Goal: Transaction & Acquisition: Purchase product/service

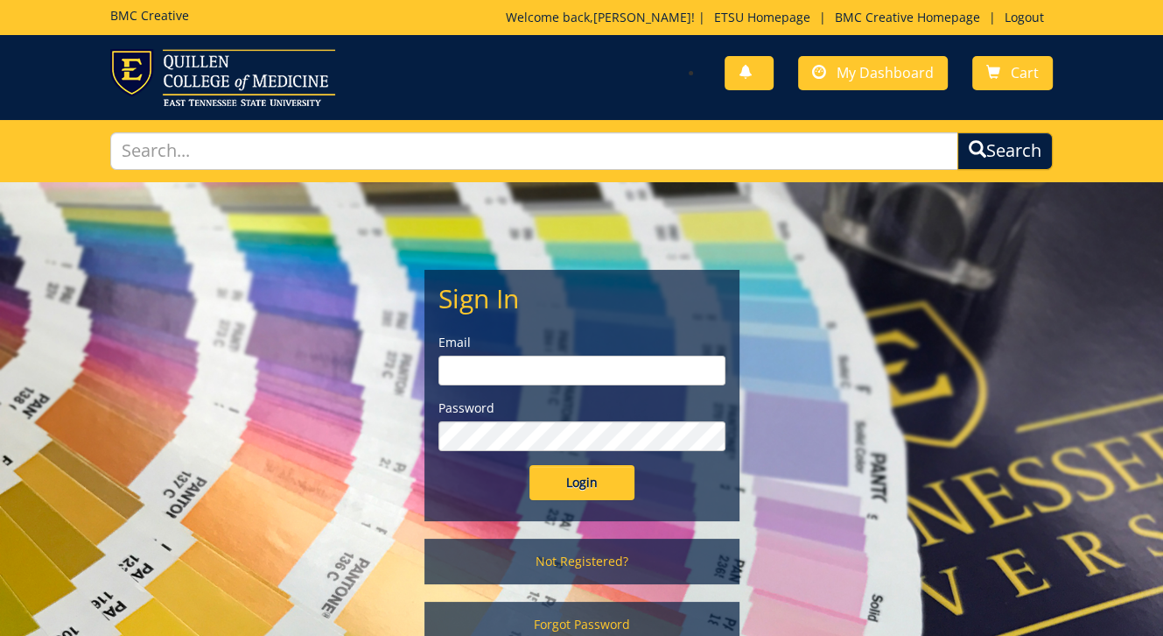
click at [539, 369] on input "email" at bounding box center [582, 370] width 287 height 30
type input "blevinjm@etsu.edu"
click at [530, 465] on input "Login" at bounding box center [582, 482] width 105 height 35
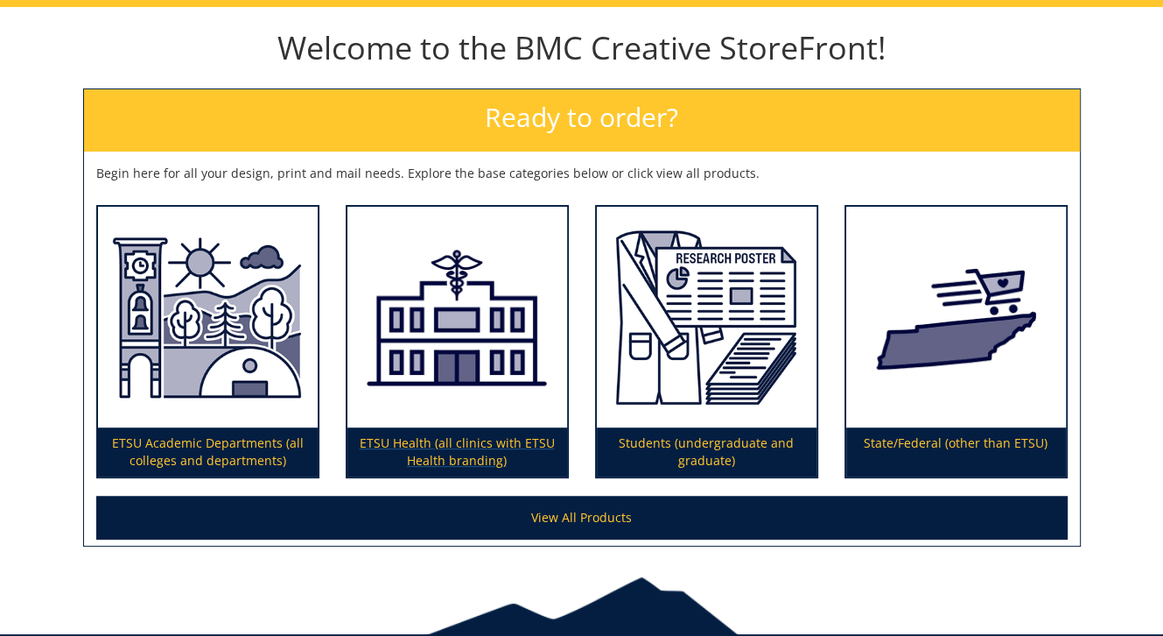
scroll to position [254, 0]
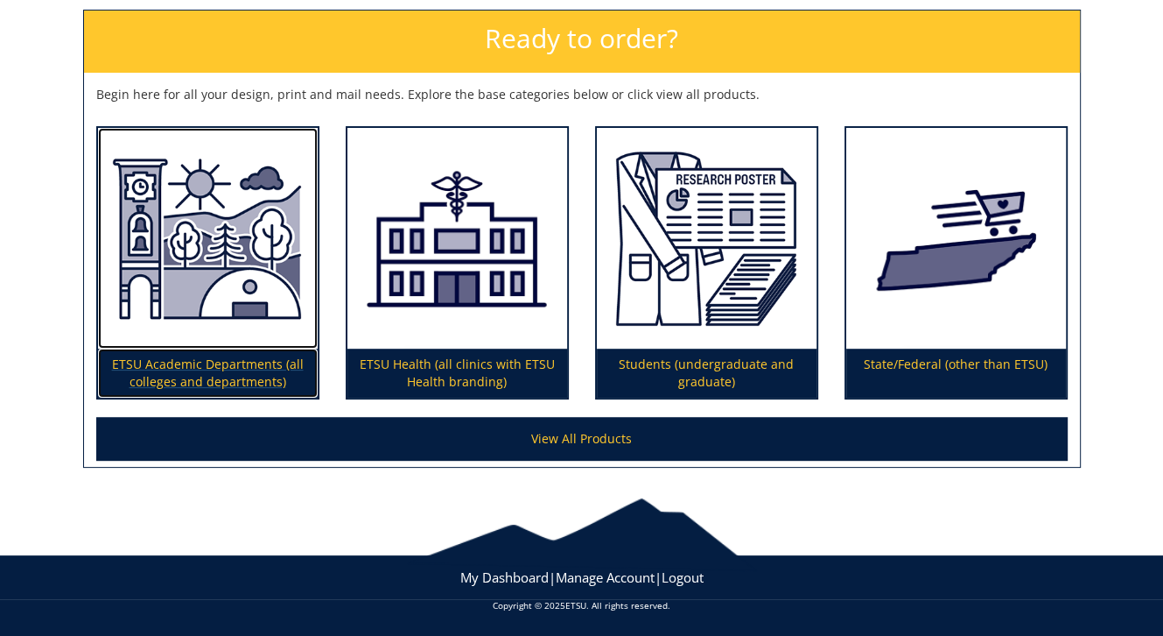
click at [274, 348] on p "ETSU Academic Departments (all colleges and departments)" at bounding box center [208, 372] width 220 height 49
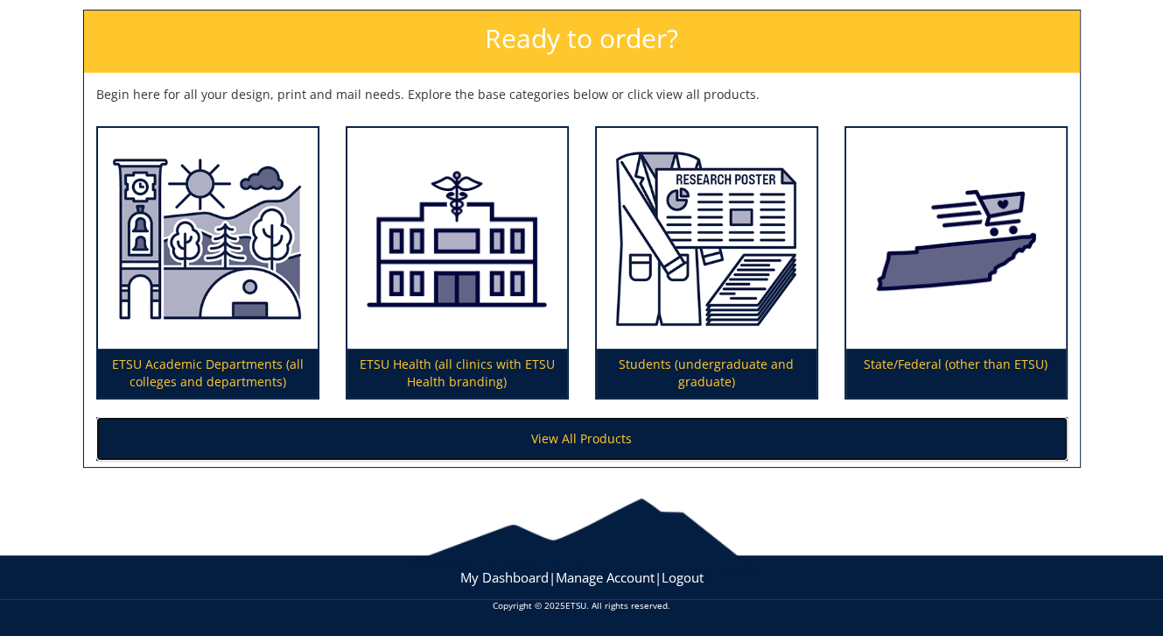
click at [521, 438] on link "View All Products" at bounding box center [582, 439] width 972 height 44
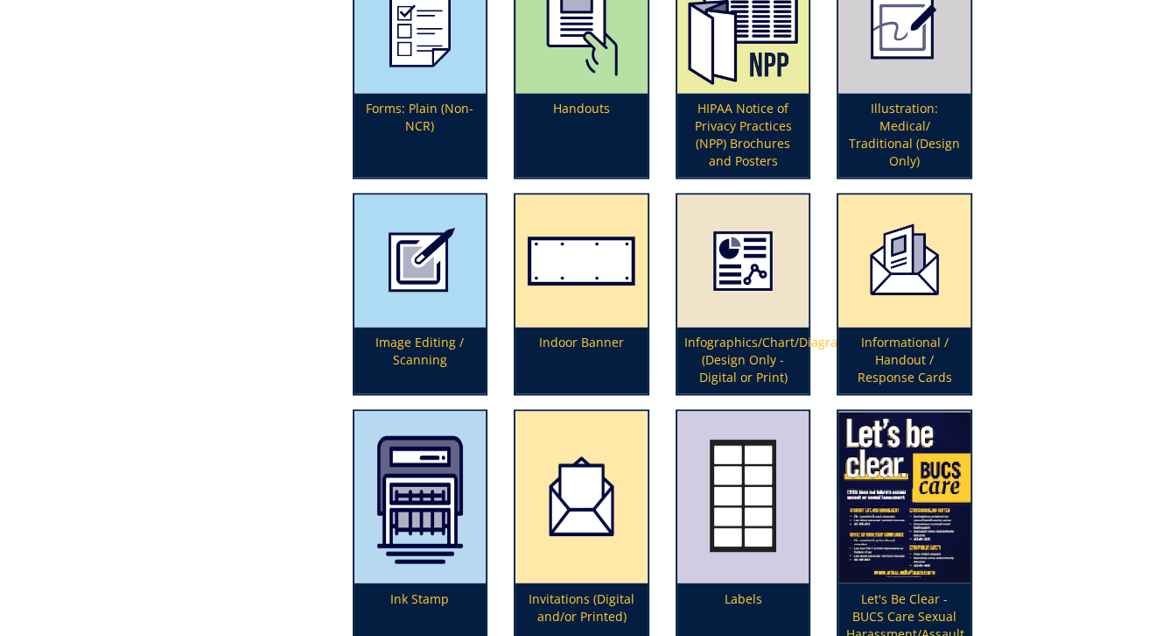
scroll to position [2276, 0]
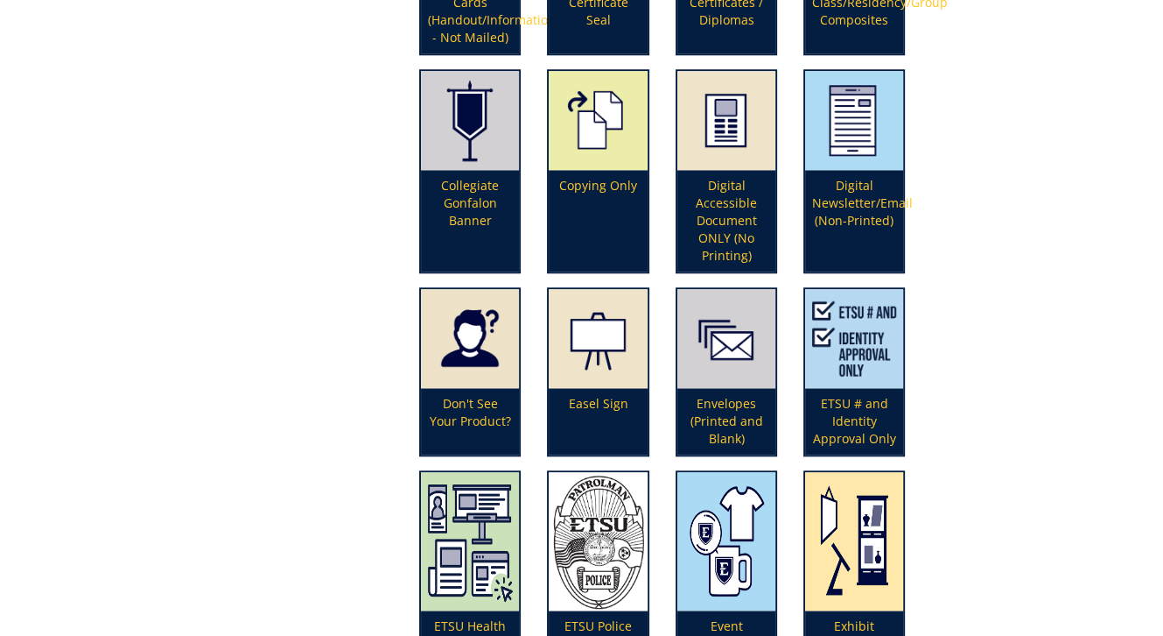
scroll to position [1576, 0]
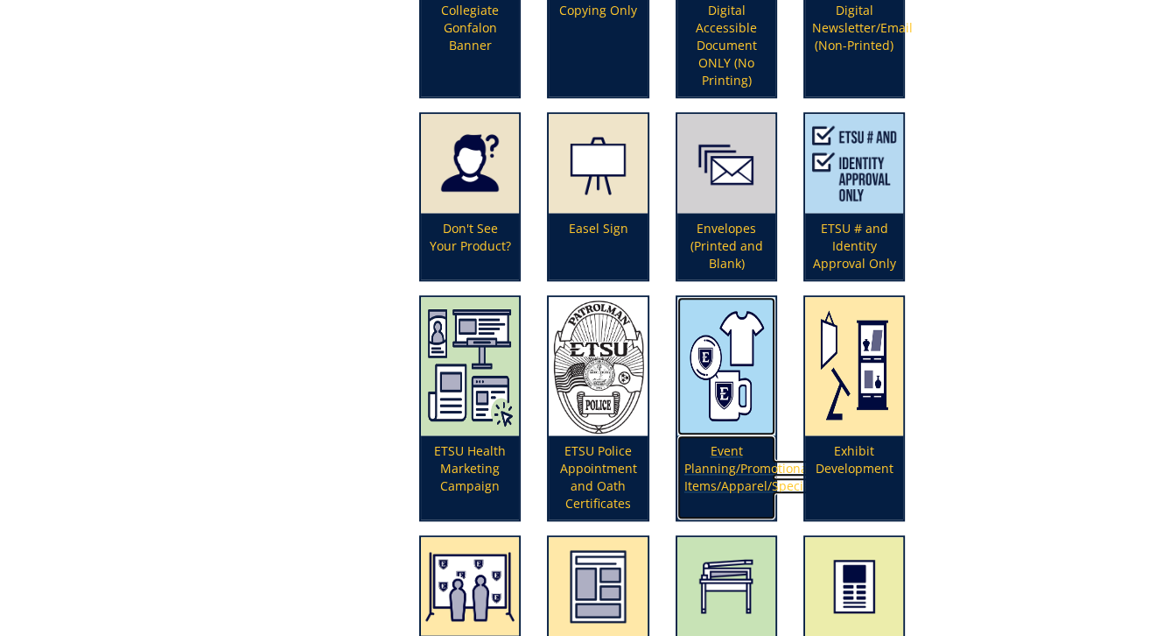
click at [744, 453] on p "Event Planning/Promotional Items/Apparel/Specialty" at bounding box center [727, 477] width 98 height 84
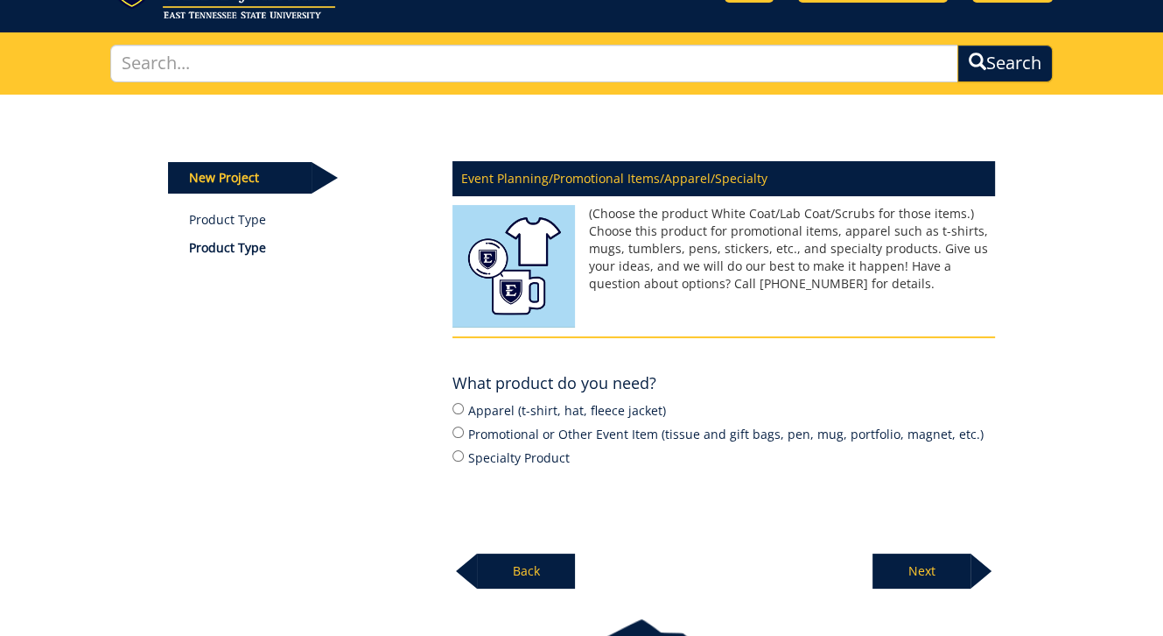
scroll to position [175, 0]
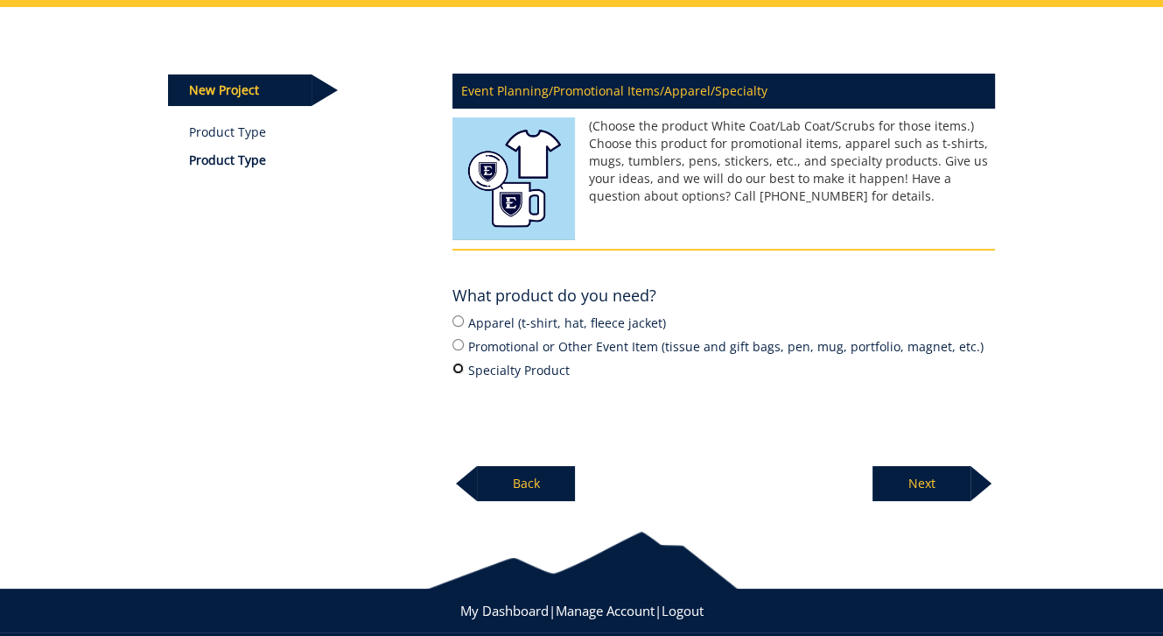
click at [456, 372] on input "Specialty Product" at bounding box center [458, 367] width 11 height 11
radio input "true"
click at [945, 491] on p "Next" at bounding box center [922, 483] width 98 height 35
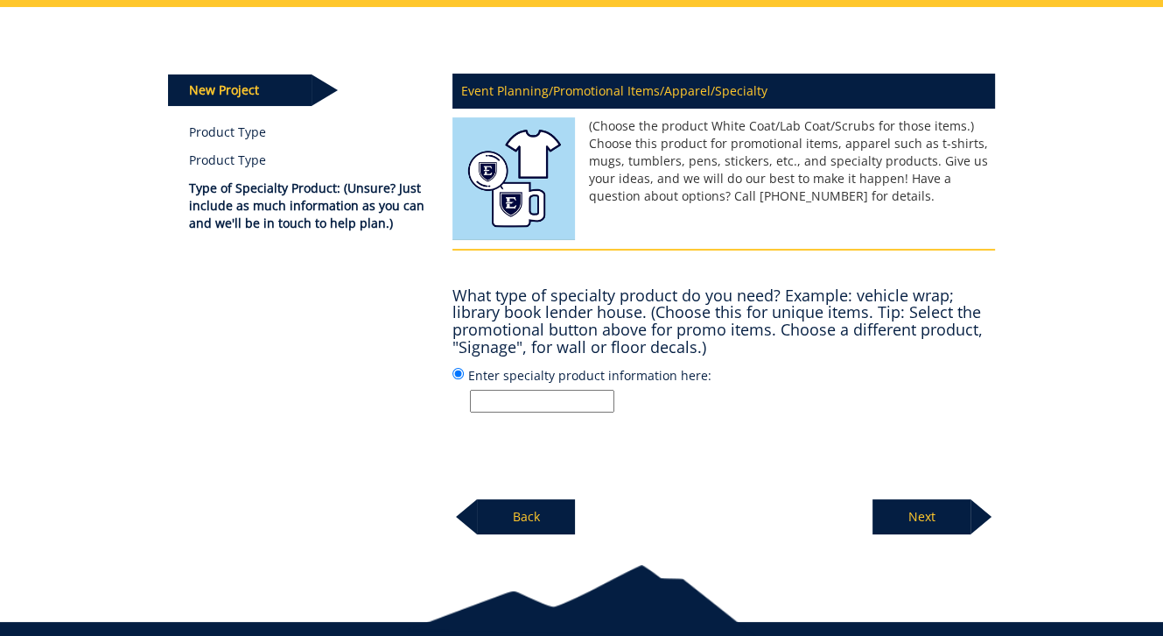
click at [567, 392] on input "Enter specialty product information here:" at bounding box center [542, 401] width 144 height 23
type input "3X3 decal"
click at [910, 523] on p "Next" at bounding box center [922, 516] width 98 height 35
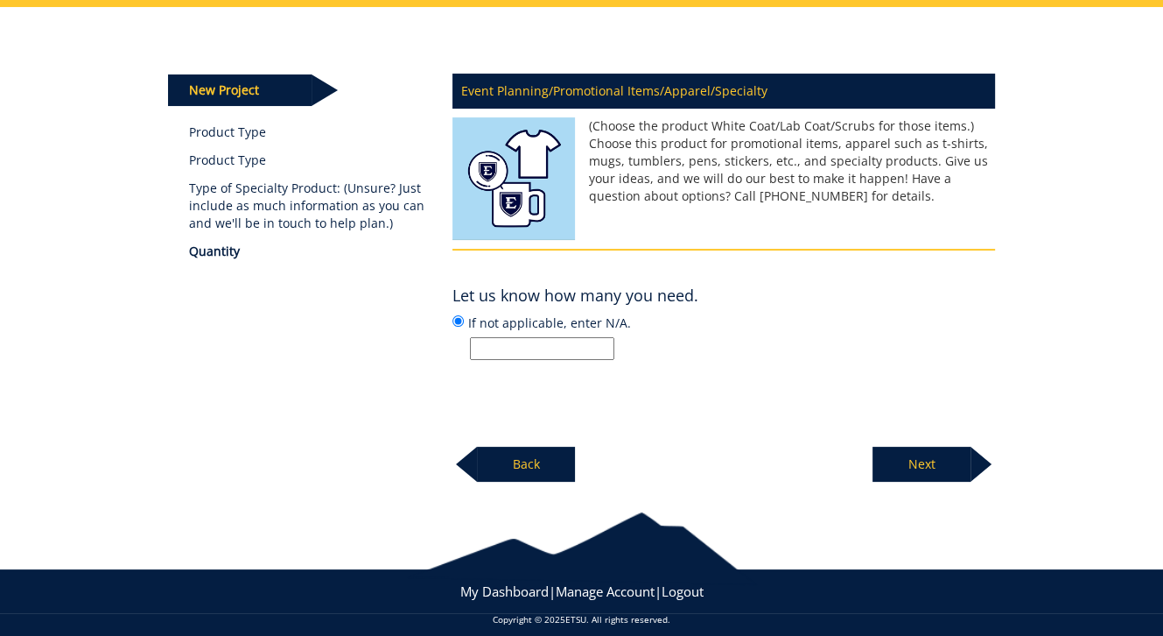
click at [581, 348] on input "If not applicable, enter N/A." at bounding box center [542, 348] width 144 height 23
type input "n/a"
click at [935, 454] on p "Next" at bounding box center [922, 463] width 98 height 35
click at [532, 344] on input "Enter date or N/A" at bounding box center [542, 348] width 144 height 23
type input "n/a"
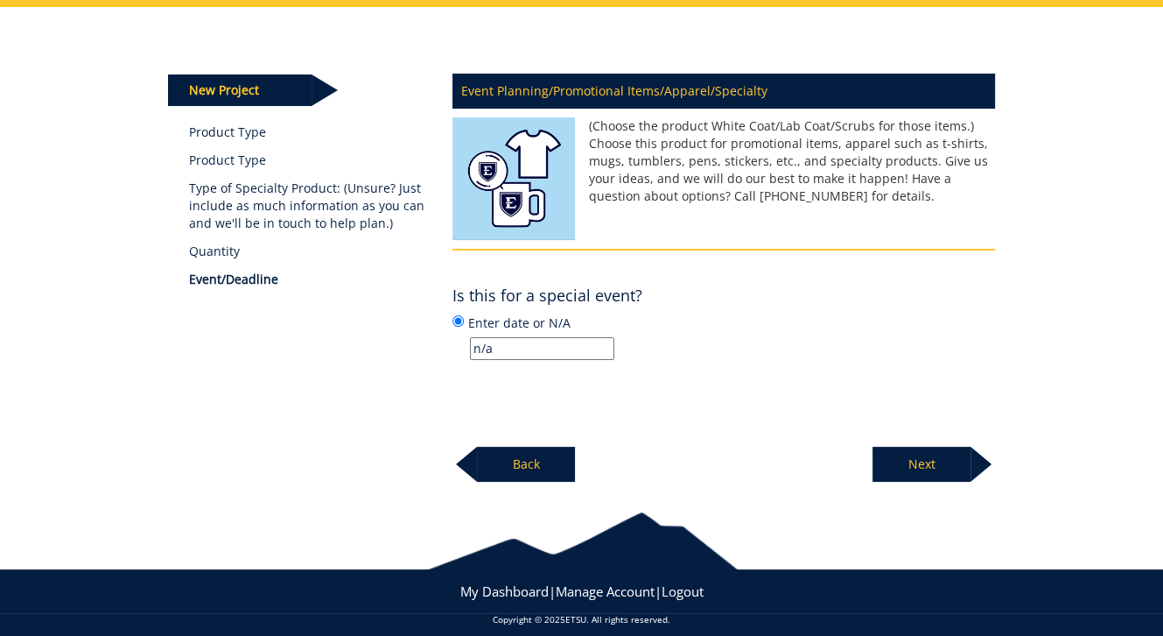
click at [912, 460] on p "Next" at bounding box center [922, 463] width 98 height 35
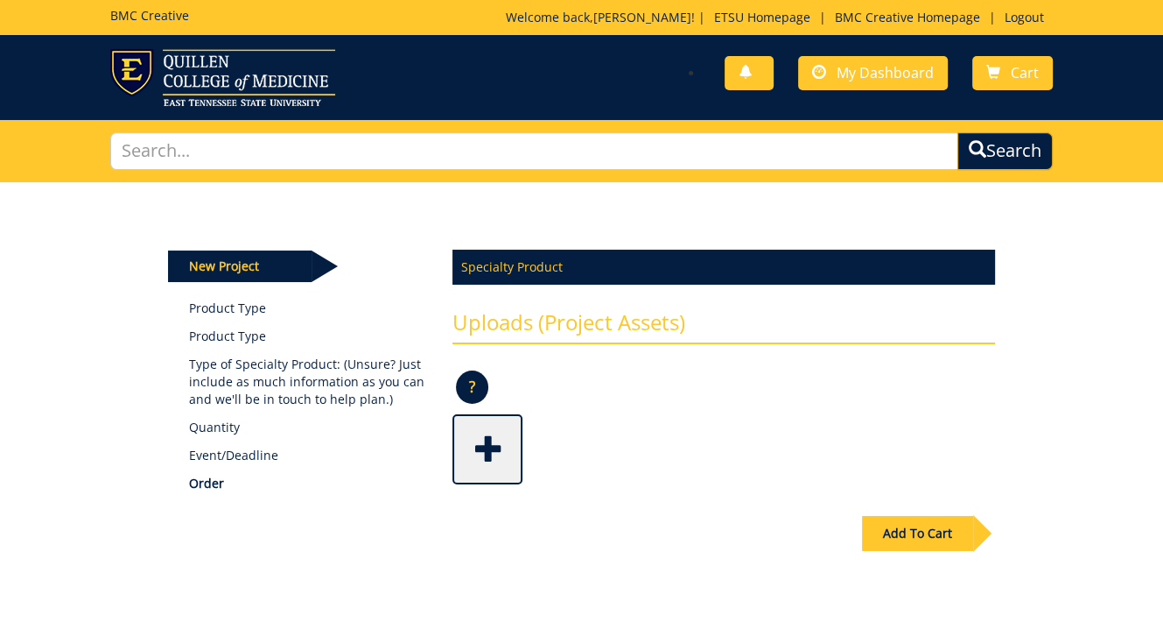
click at [491, 439] on span at bounding box center [489, 447] width 70 height 61
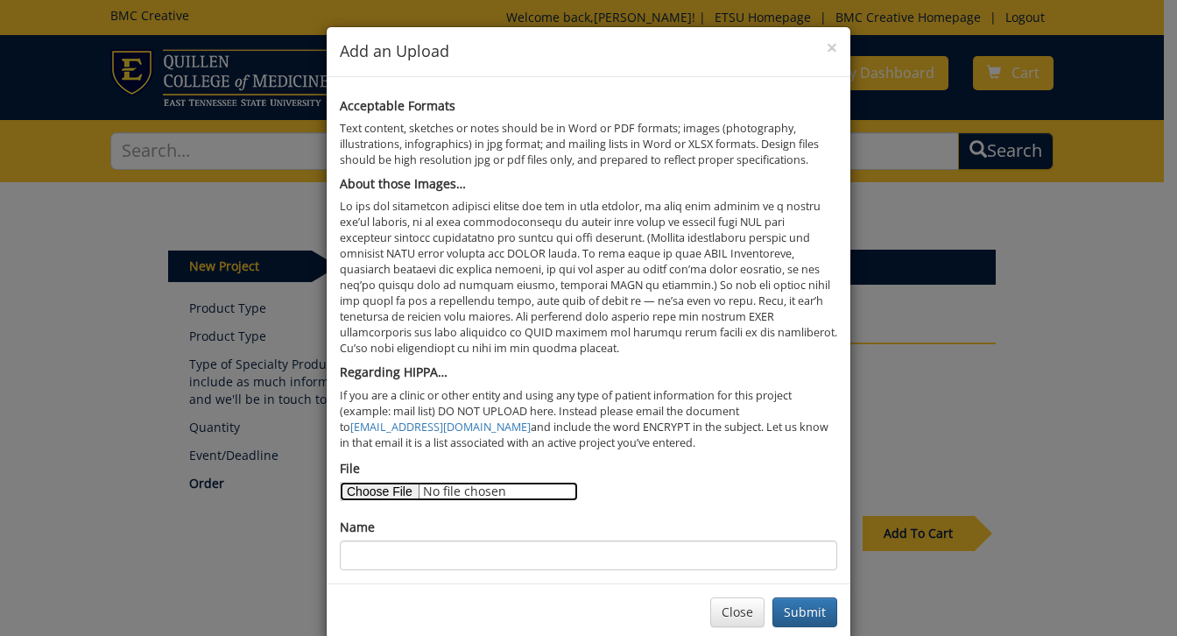
click at [395, 489] on input "File" at bounding box center [459, 491] width 238 height 19
type input "C:\fakepath\GEOS Dept Mtn Decal.pdf"
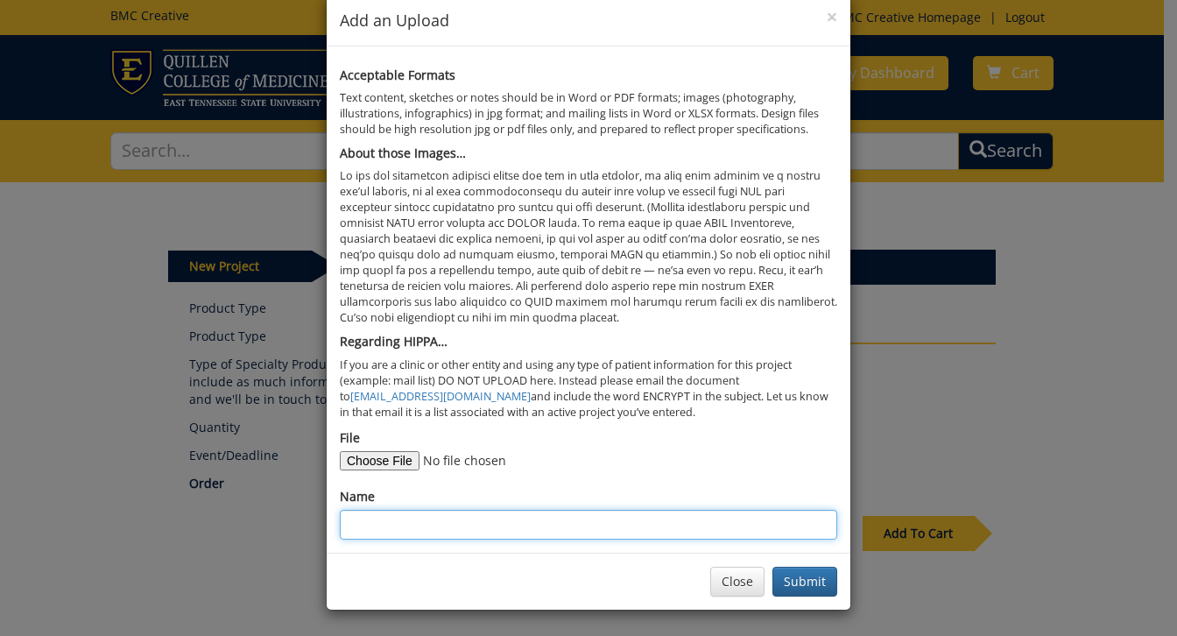
click at [435, 516] on input "Name" at bounding box center [588, 525] width 497 height 30
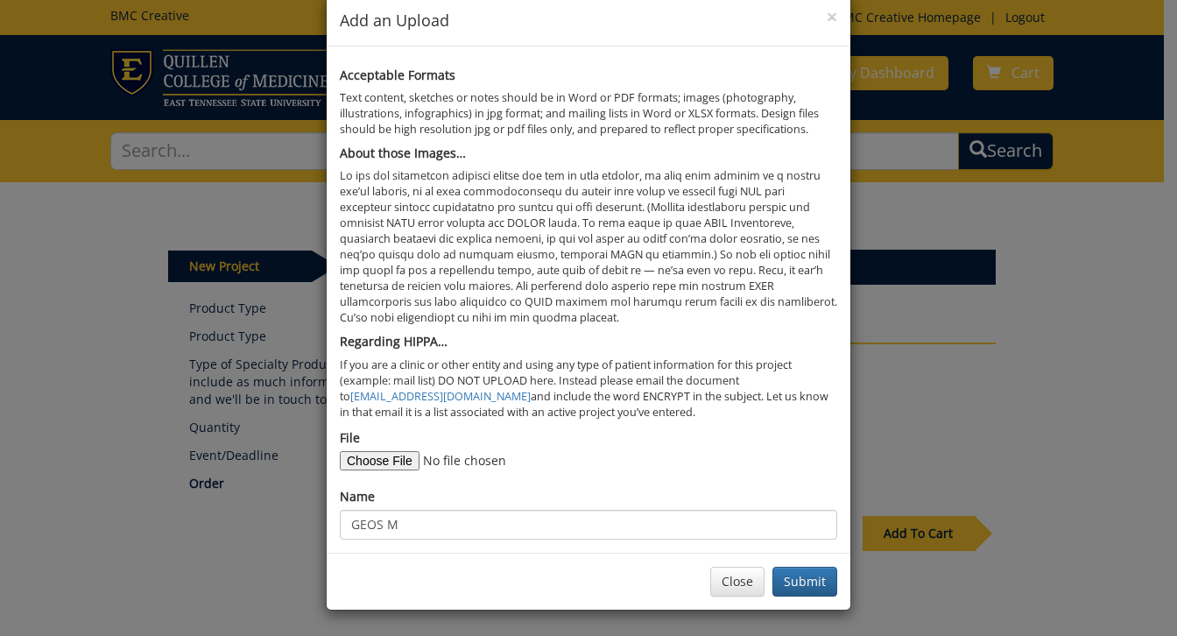
click at [739, 406] on p "If you are a clinic or other entity and using any type of patient information f…" at bounding box center [588, 388] width 497 height 63
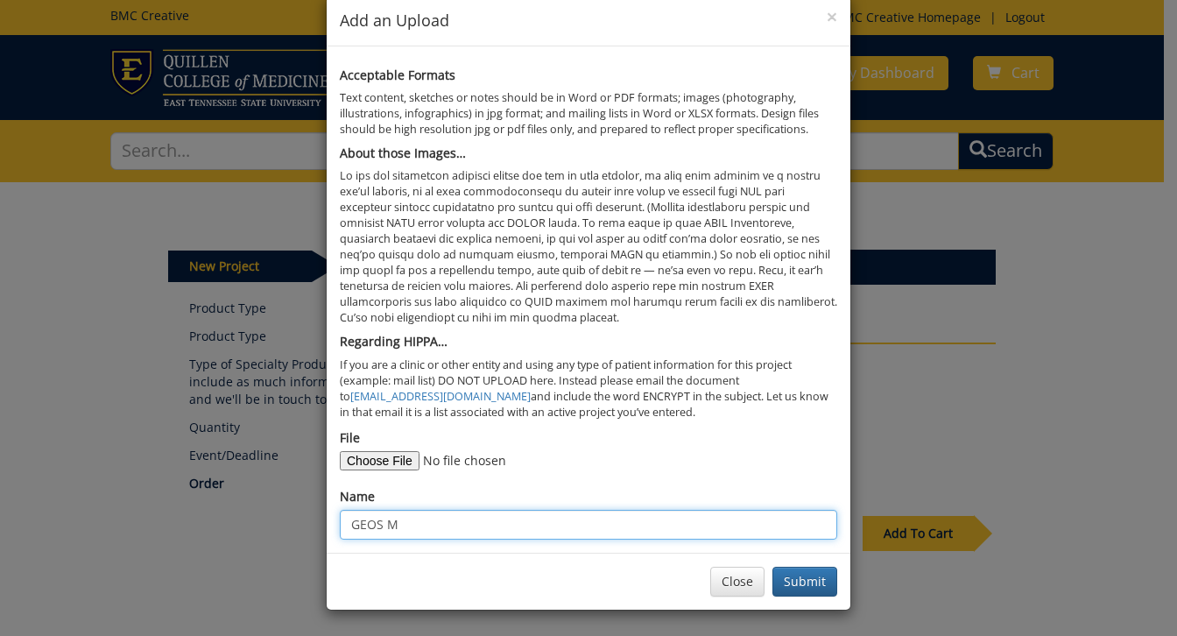
click at [459, 523] on input "GEOS M" at bounding box center [588, 525] width 497 height 30
type input "GEOS Mtn Decal"
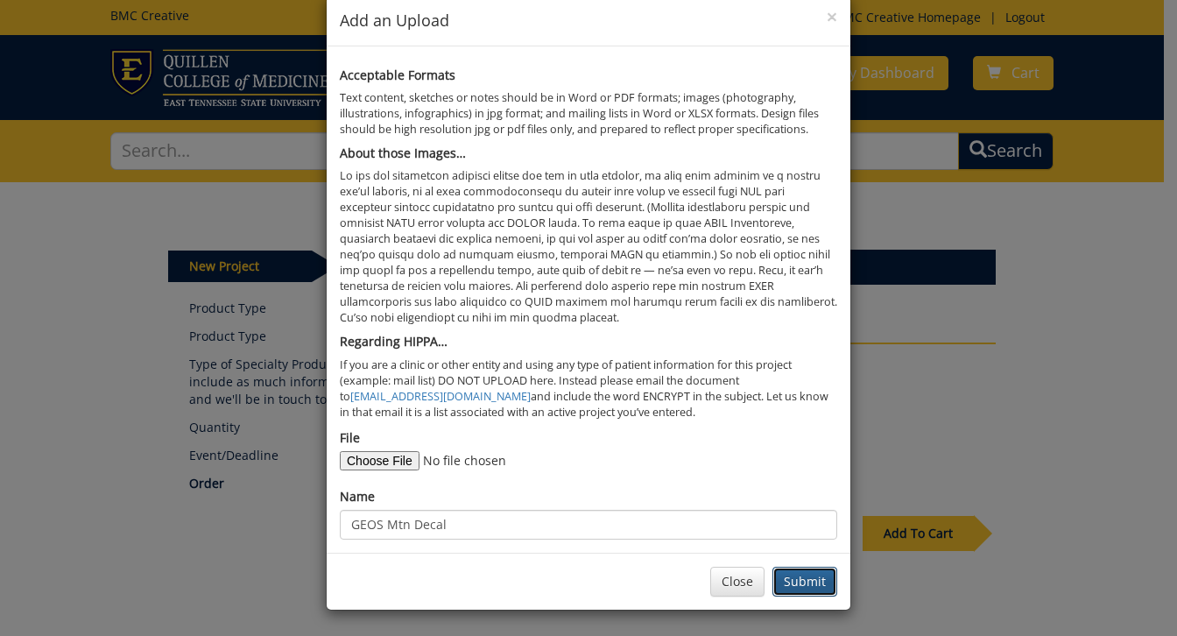
click at [796, 581] on button "Submit" at bounding box center [804, 581] width 65 height 30
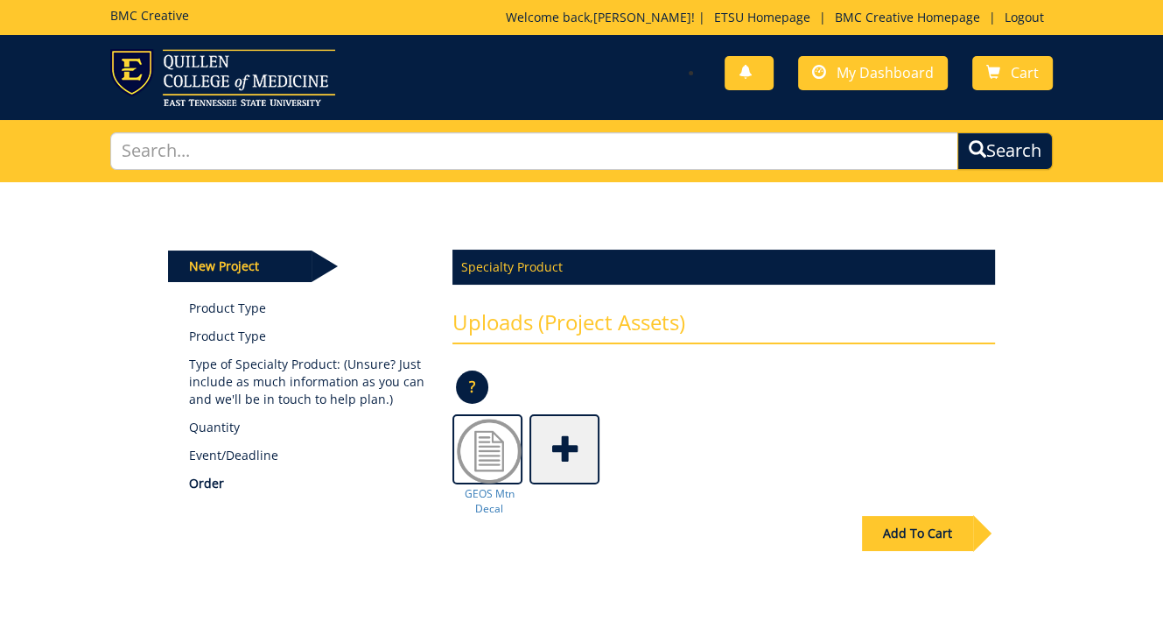
click at [566, 446] on span at bounding box center [566, 447] width 70 height 61
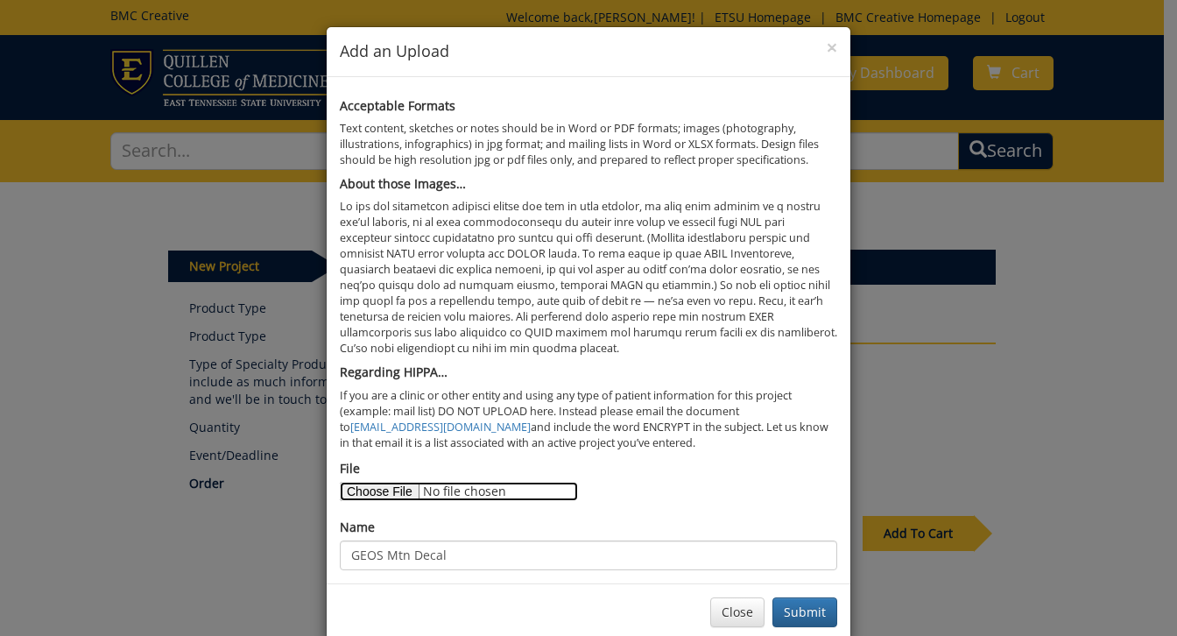
click at [387, 486] on input "File" at bounding box center [459, 491] width 238 height 19
type input "C:\fakepath\GEOS SquatchRockDecal.pdf"
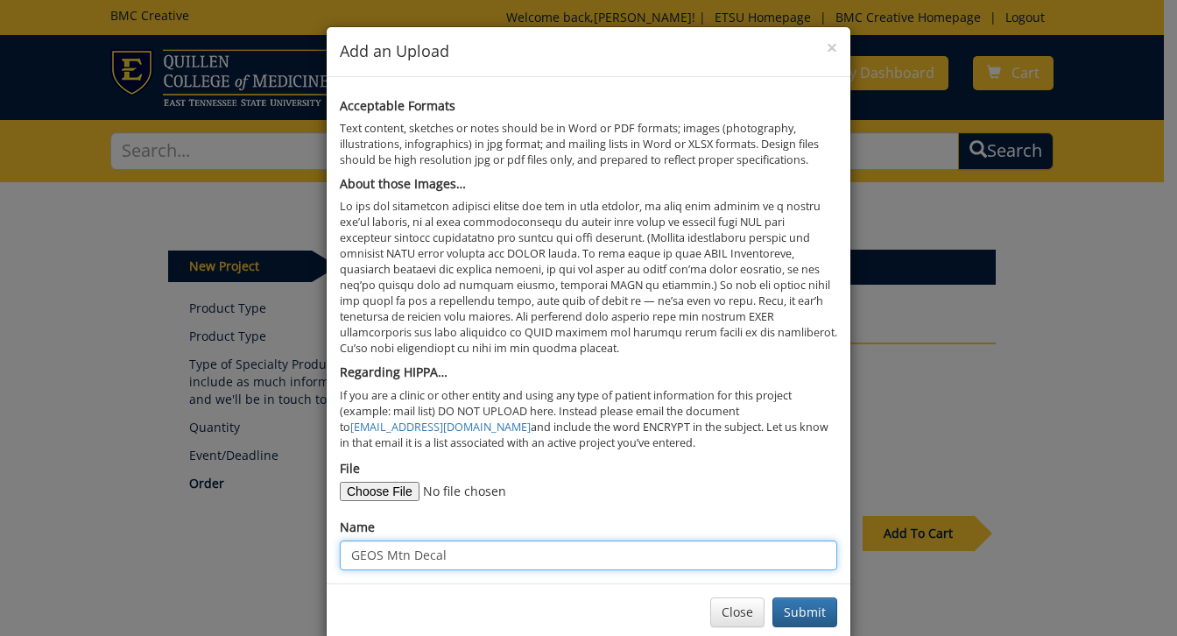
drag, startPoint x: 484, startPoint y: 547, endPoint x: 472, endPoint y: 547, distance: 12.3
click at [473, 546] on input "GEOS Mtn Decal" at bounding box center [588, 555] width 497 height 30
click at [469, 550] on input "GEOS Mtn Decal" at bounding box center [588, 555] width 497 height 30
type input "GEOS Squatch Rock"
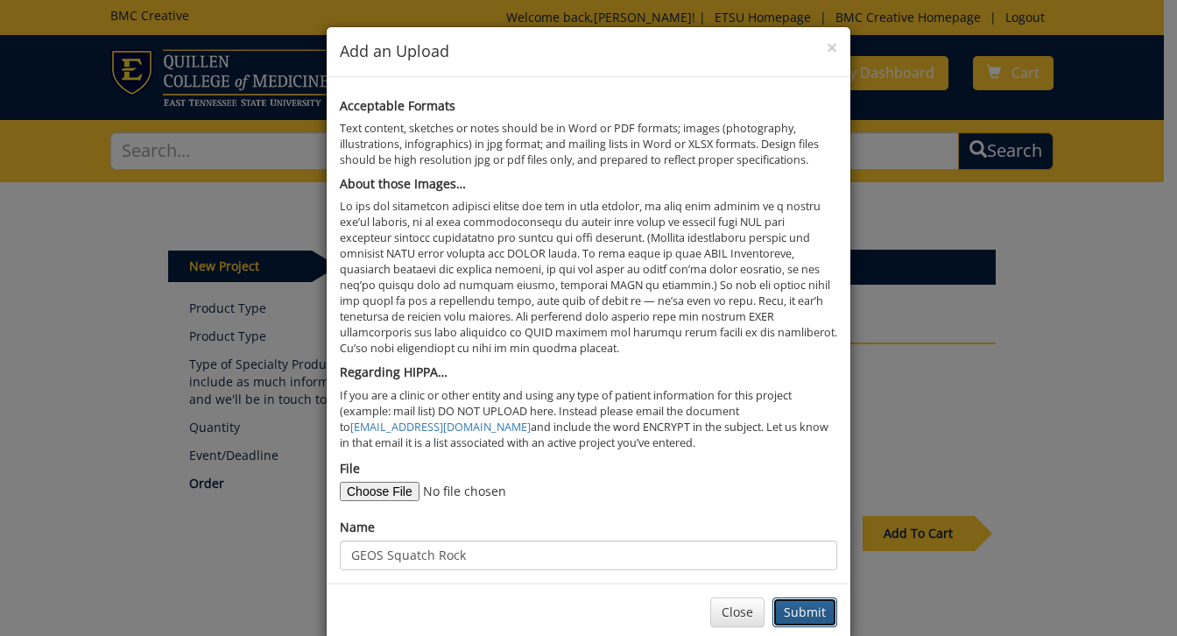
click at [802, 606] on button "Submit" at bounding box center [804, 612] width 65 height 30
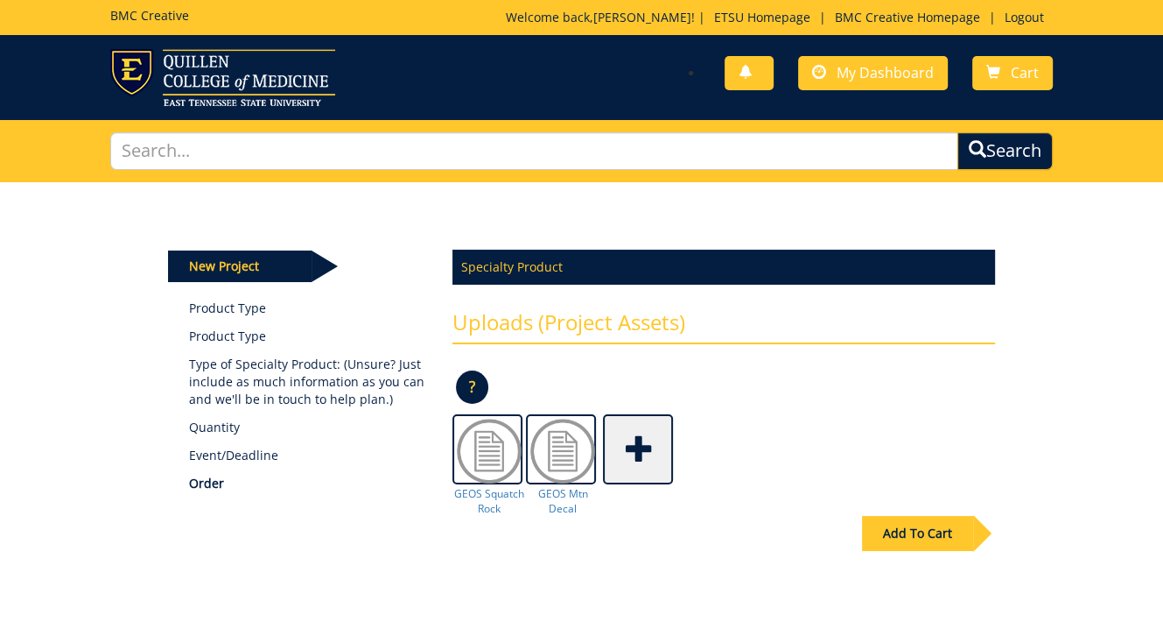
click at [651, 453] on span at bounding box center [640, 447] width 70 height 61
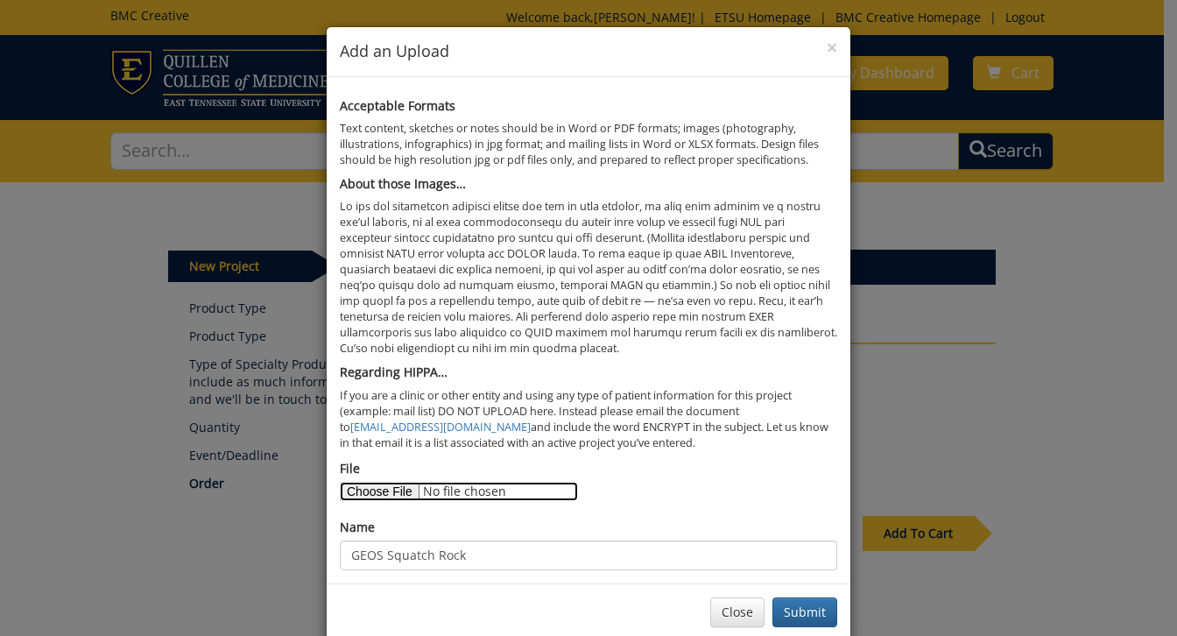
click at [367, 485] on input "File" at bounding box center [459, 491] width 238 height 19
type input "C:\fakepath\GEOS Gneiss Day Decal.pdf"
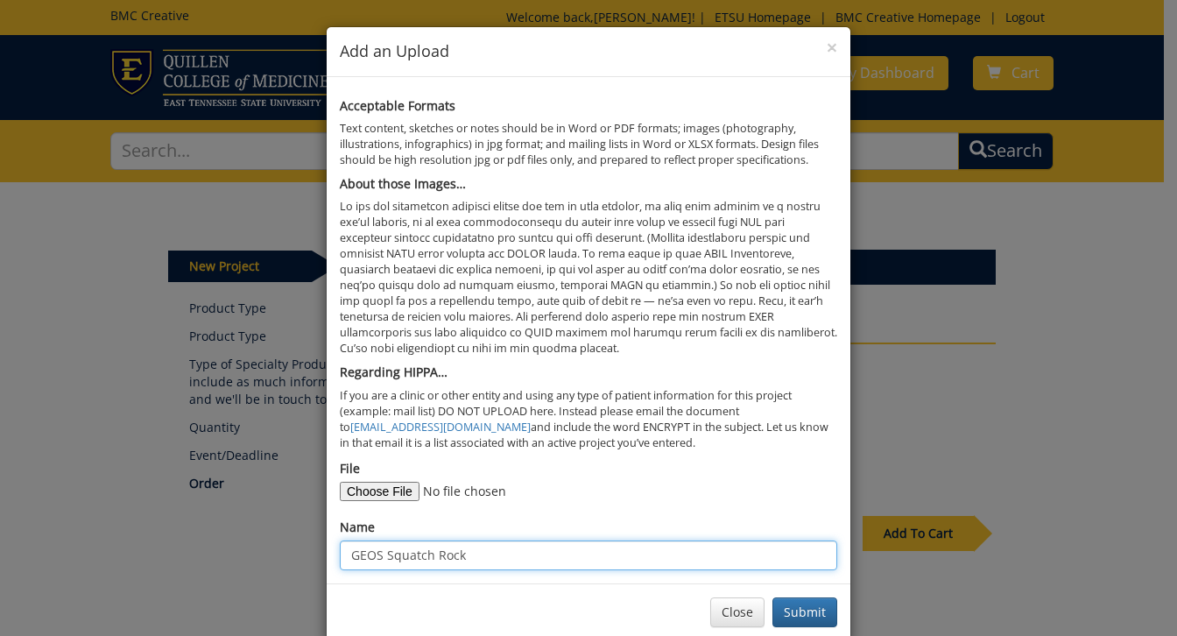
click at [411, 551] on input "GEOS Squatch Rock" at bounding box center [588, 555] width 497 height 30
click at [375, 555] on input "GEOS Squatch Rock" at bounding box center [588, 555] width 497 height 30
type input "GEOS Gneiss Day Decal"
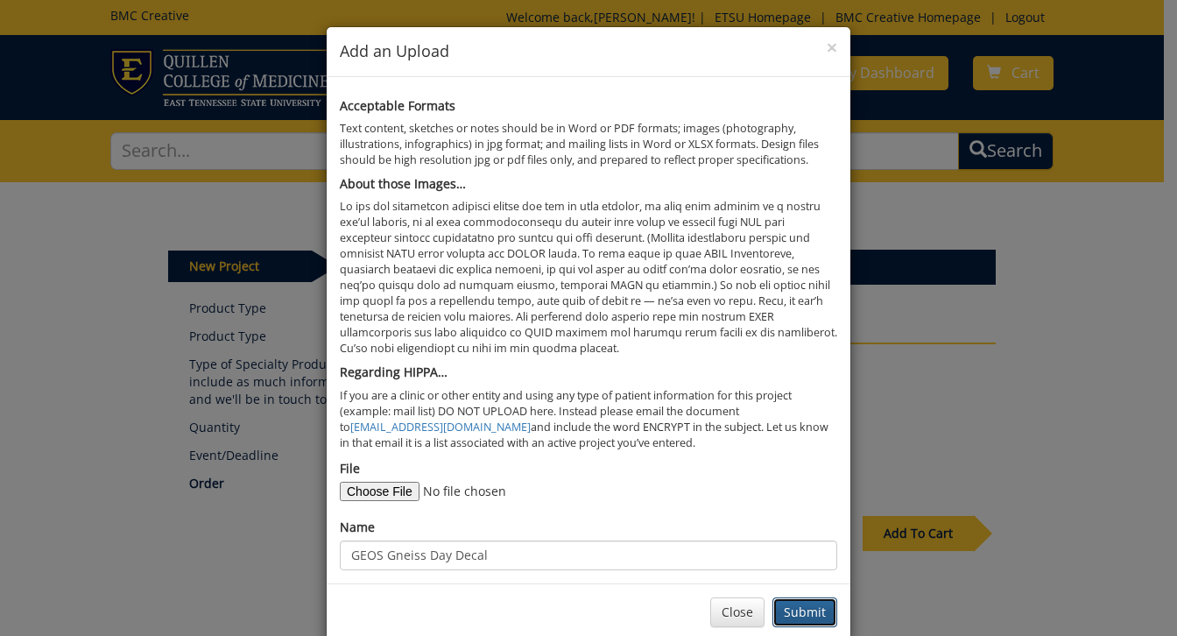
click at [802, 607] on button "Submit" at bounding box center [804, 612] width 65 height 30
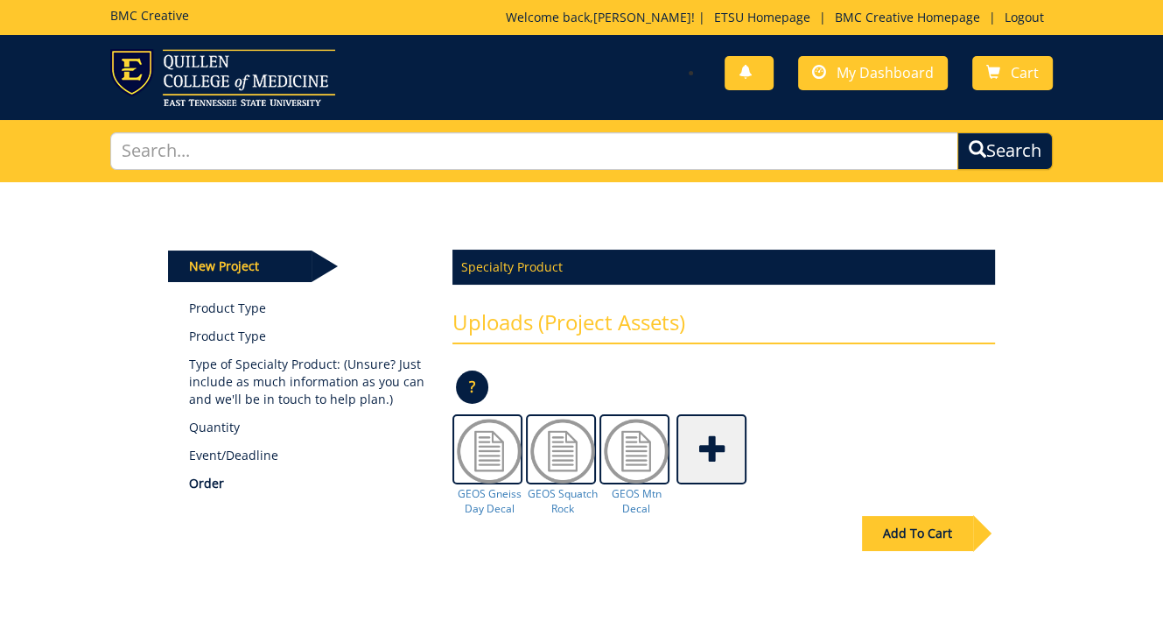
click at [699, 460] on span at bounding box center [713, 447] width 70 height 61
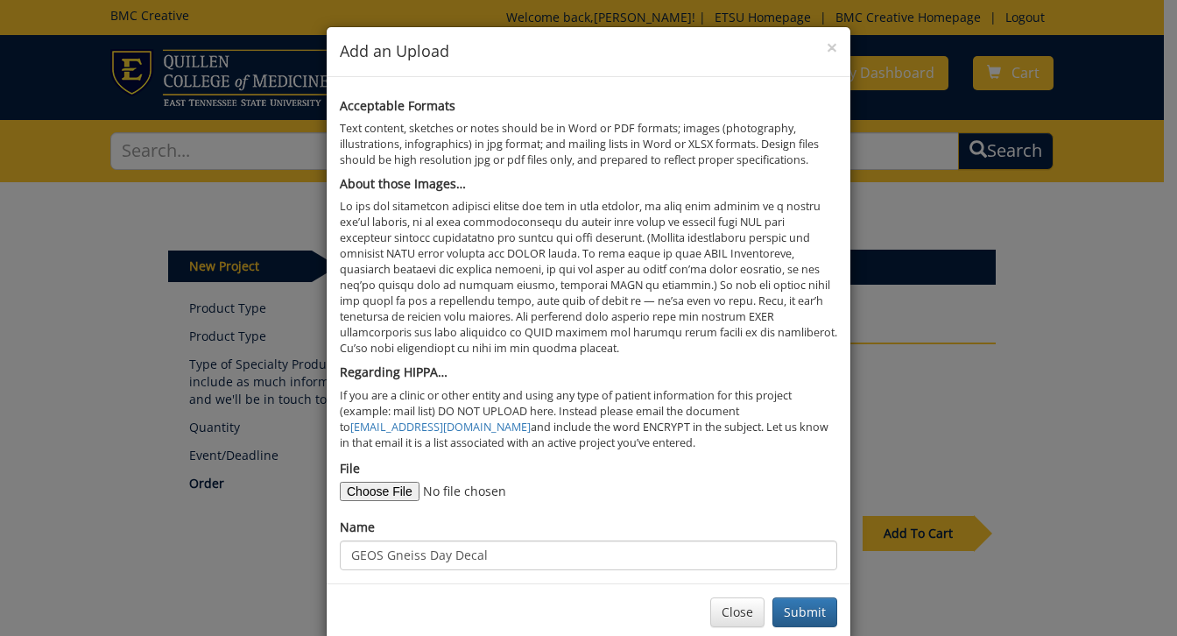
scroll to position [31, 0]
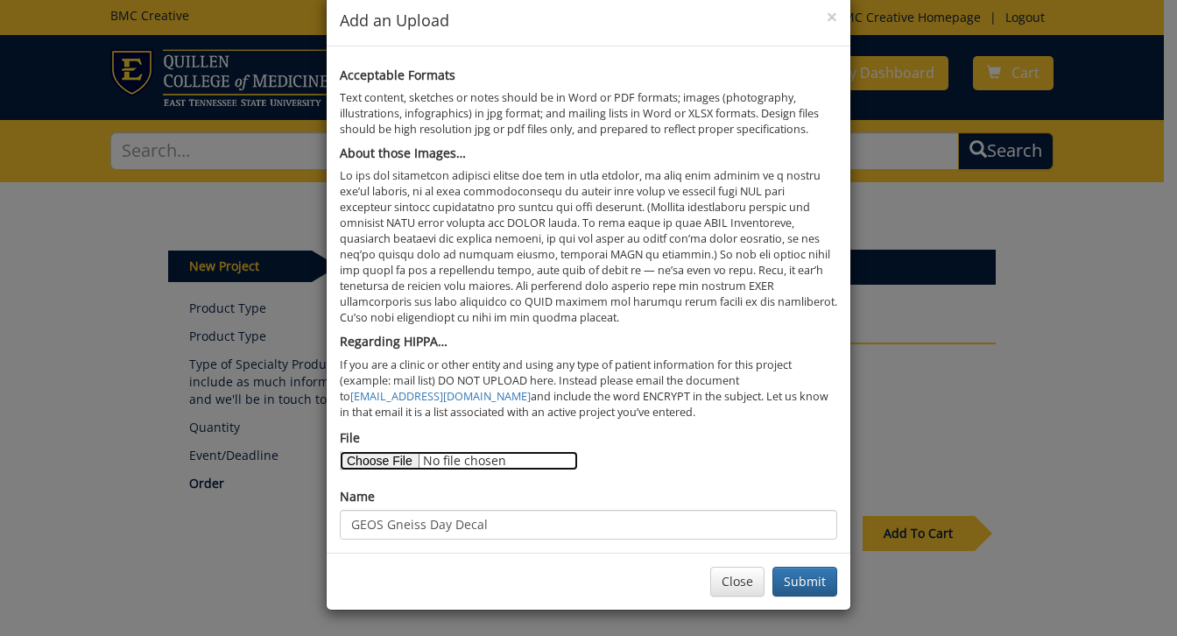
click at [389, 454] on input "File" at bounding box center [459, 460] width 238 height 19
type input "C:\fakepath\GEOS Cat Drone Decal.pdf"
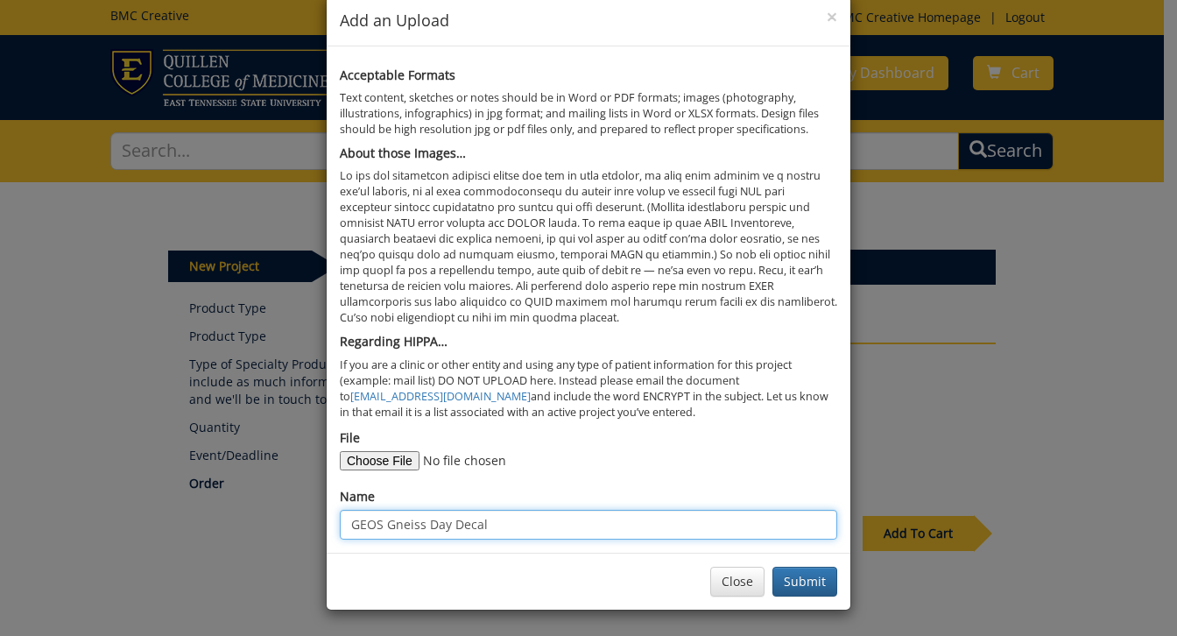
click at [487, 517] on input "GEOS Gneiss Day Decal" at bounding box center [588, 525] width 497 height 30
type input "GEOS Cat Drone Decal"
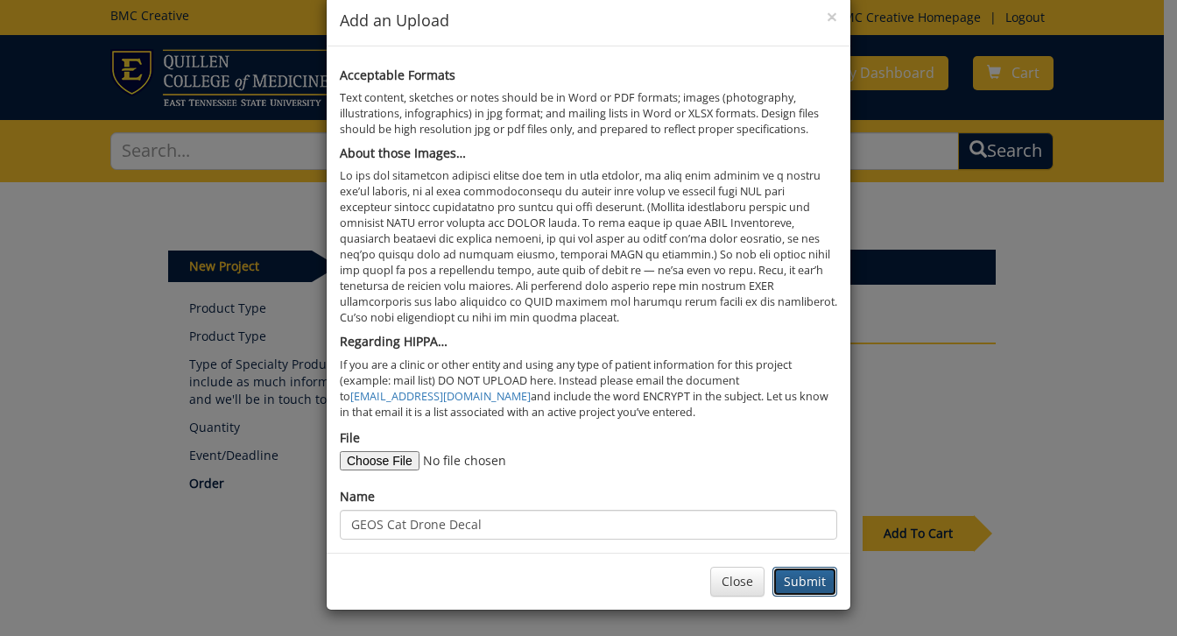
click at [812, 582] on button "Submit" at bounding box center [804, 581] width 65 height 30
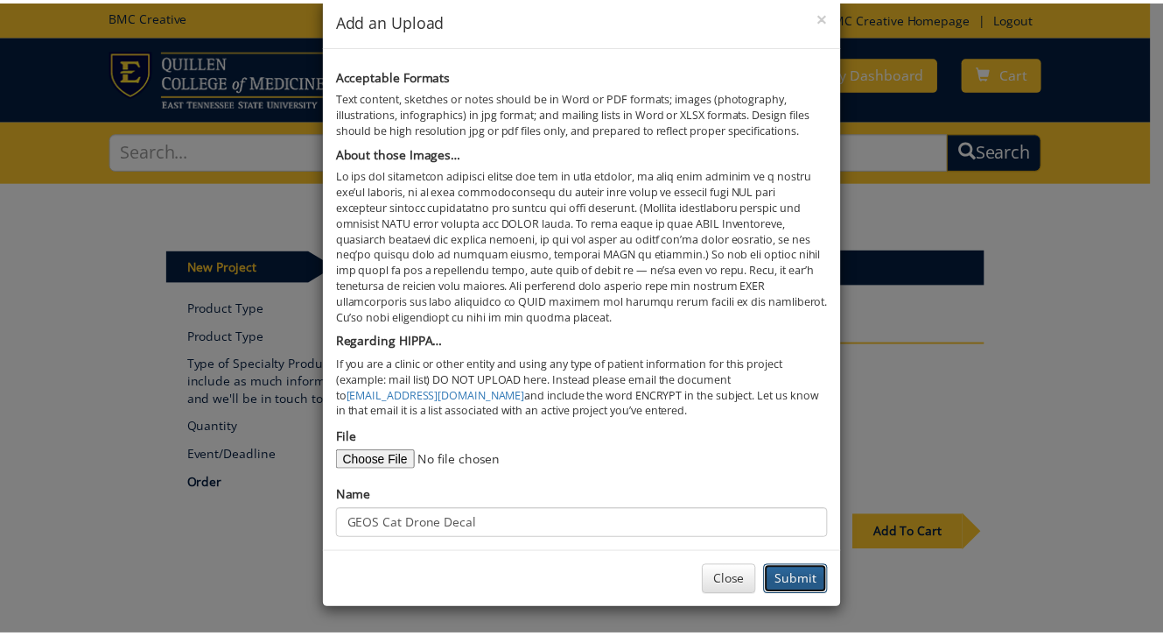
scroll to position [0, 0]
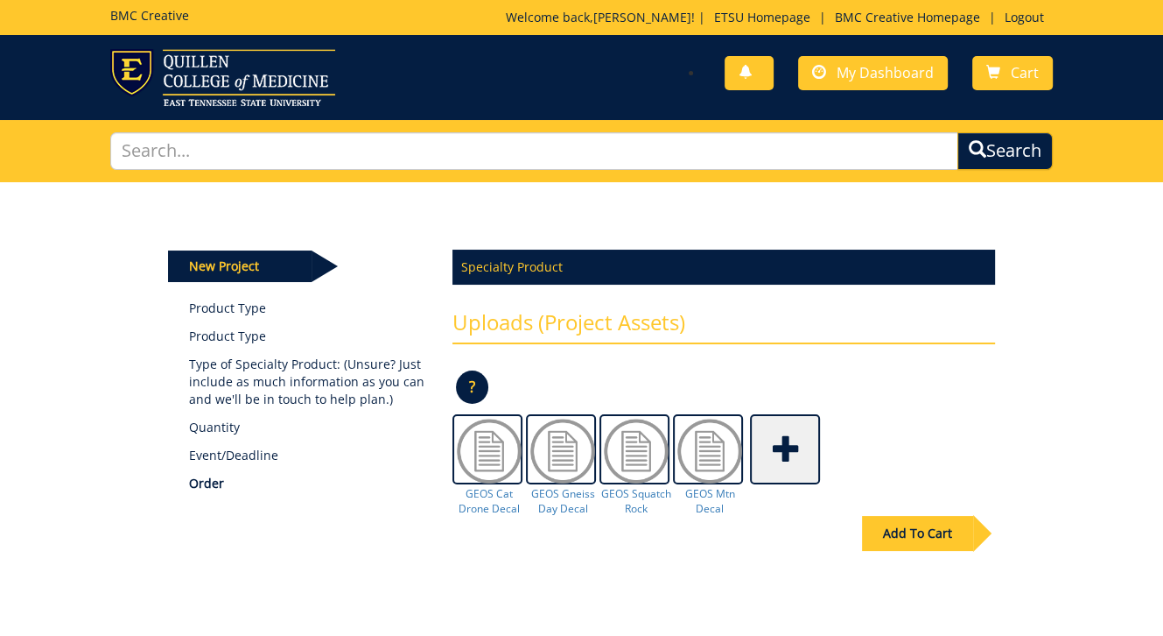
click at [915, 528] on div "Add To Cart" at bounding box center [917, 533] width 111 height 35
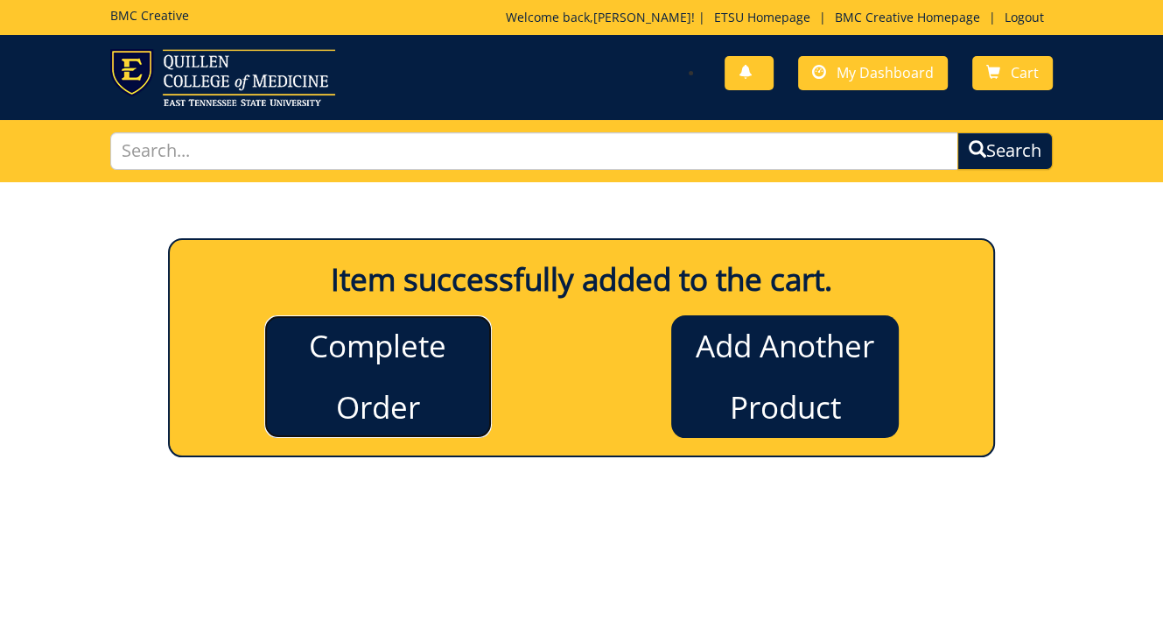
click at [404, 411] on link "Complete Order" at bounding box center [378, 376] width 228 height 123
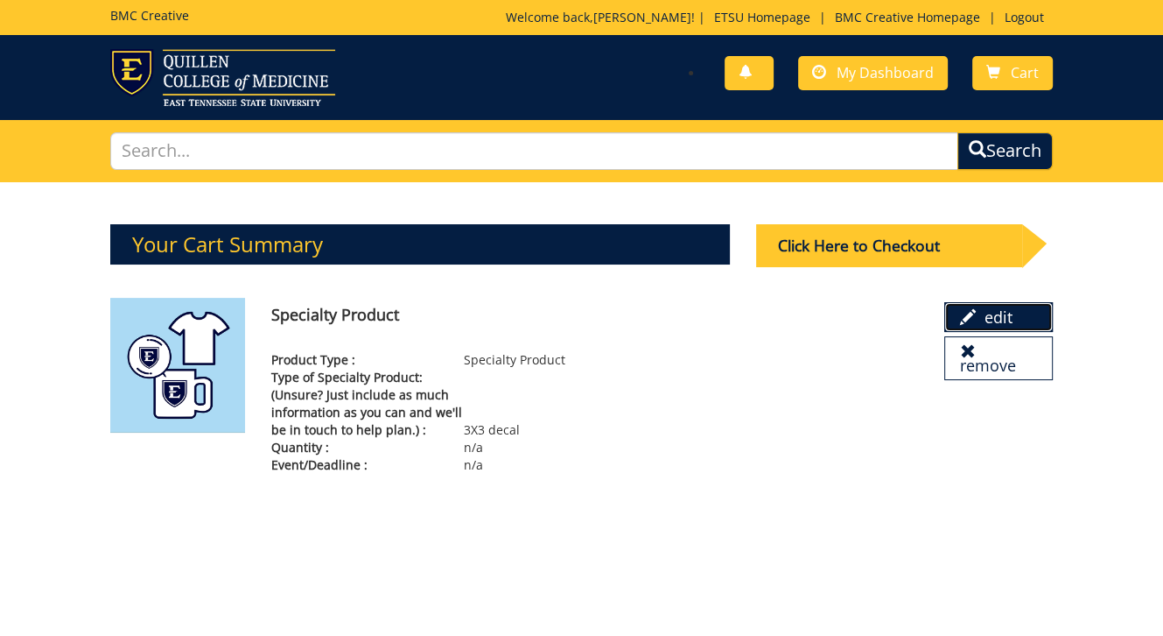
drag, startPoint x: 977, startPoint y: 313, endPoint x: 661, endPoint y: 113, distance: 373.8
click at [977, 313] on link "edit" at bounding box center [999, 317] width 109 height 30
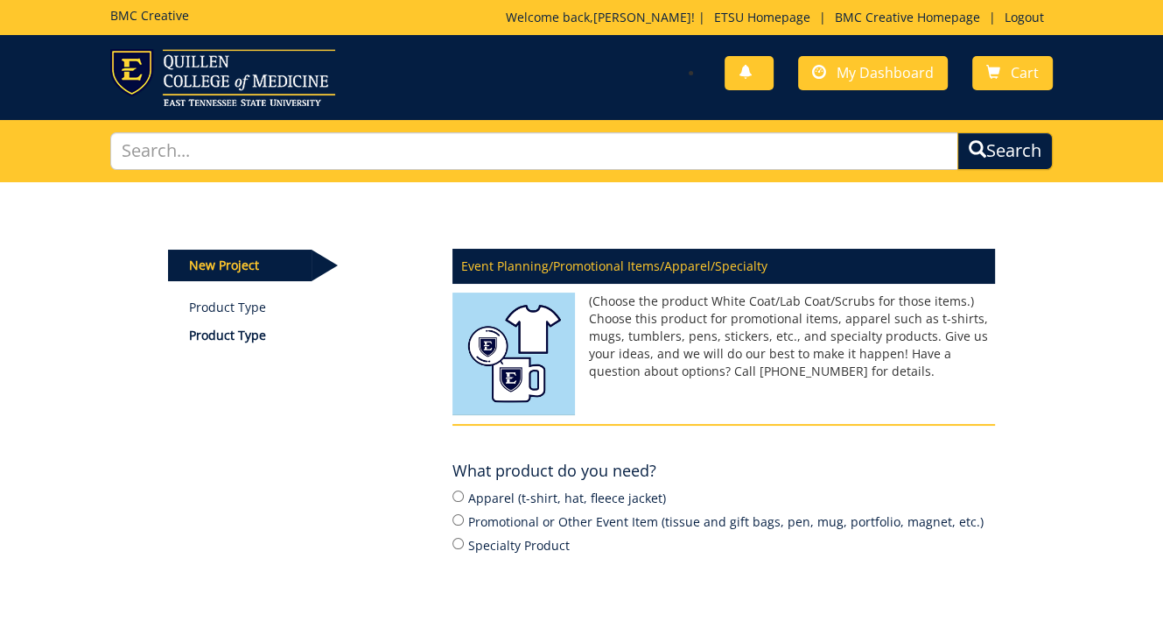
scroll to position [88, 0]
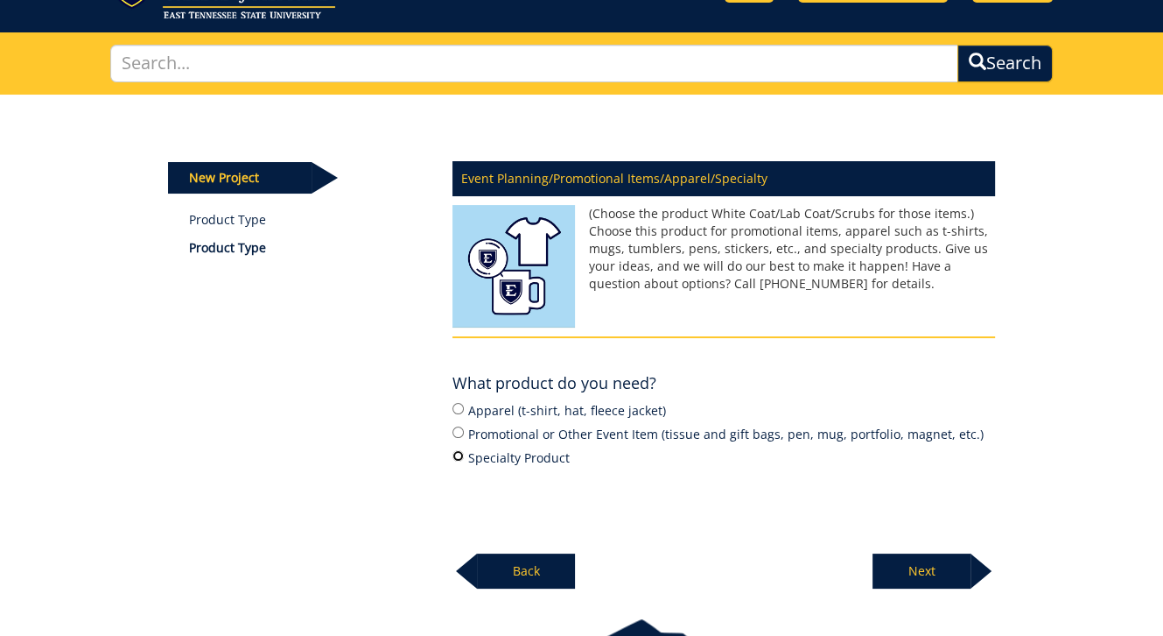
click at [455, 454] on input "Specialty Product" at bounding box center [458, 455] width 11 height 11
radio input "true"
click at [877, 573] on p "Next" at bounding box center [922, 570] width 98 height 35
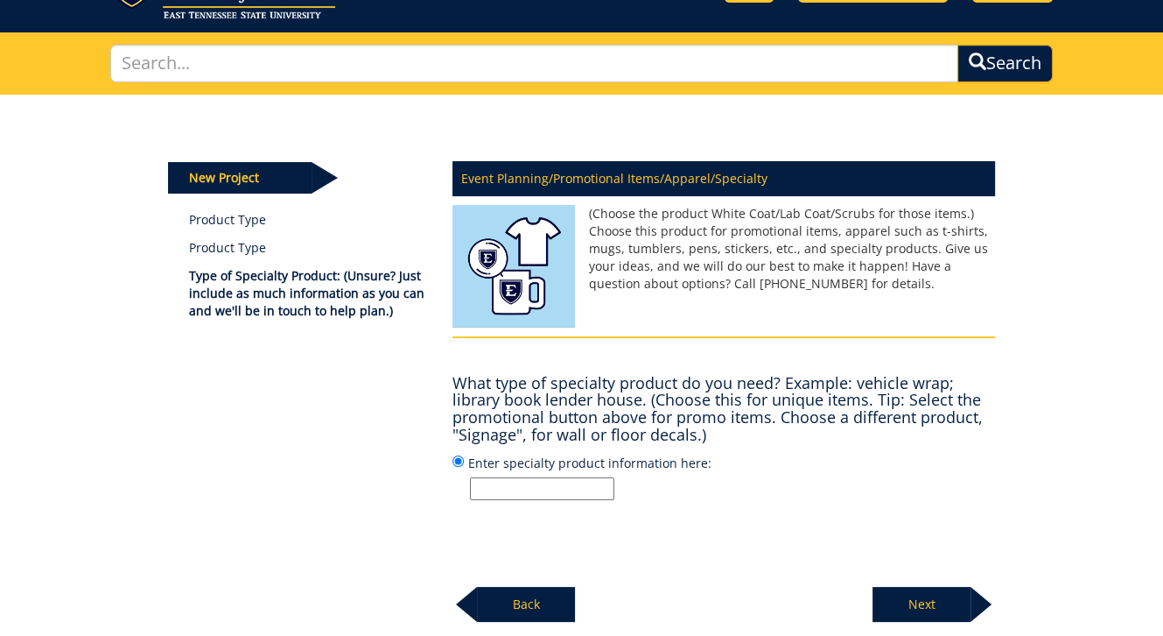
click at [499, 484] on input "Enter specialty product information here:" at bounding box center [542, 488] width 144 height 23
type input "3X3 decal"
click at [917, 593] on p "Next" at bounding box center [922, 604] width 98 height 35
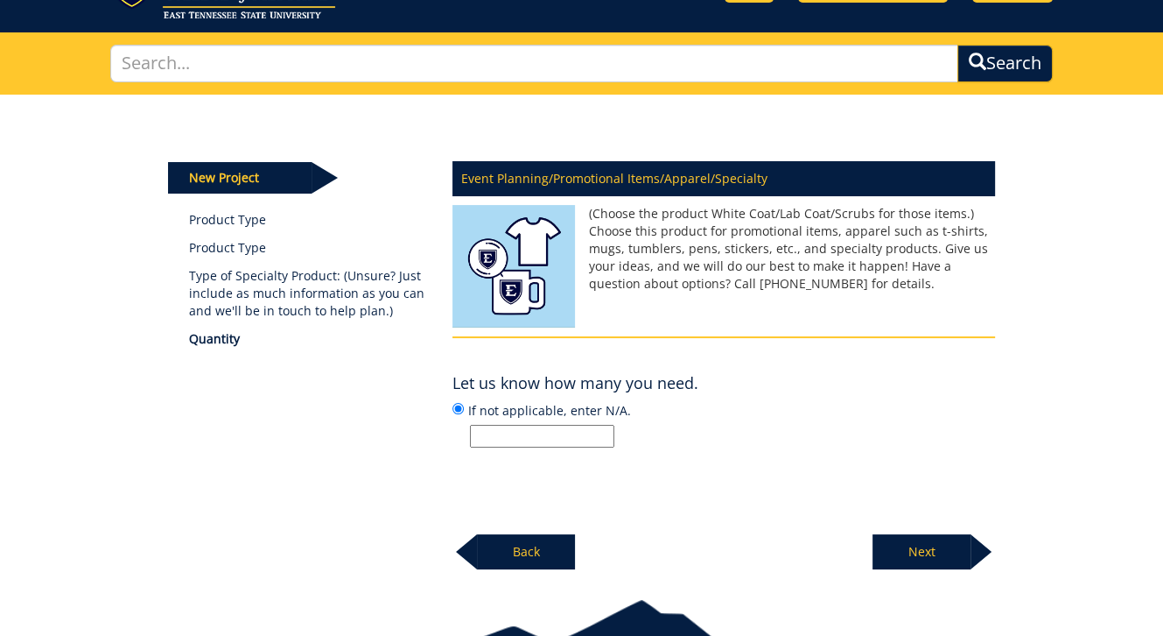
click at [545, 435] on input "If not applicable, enter N/A." at bounding box center [542, 436] width 144 height 23
type input "350"
click at [935, 548] on p "Next" at bounding box center [922, 551] width 98 height 35
click at [559, 429] on input "Enter date or N/A" at bounding box center [542, 436] width 144 height 23
type input "N/A"
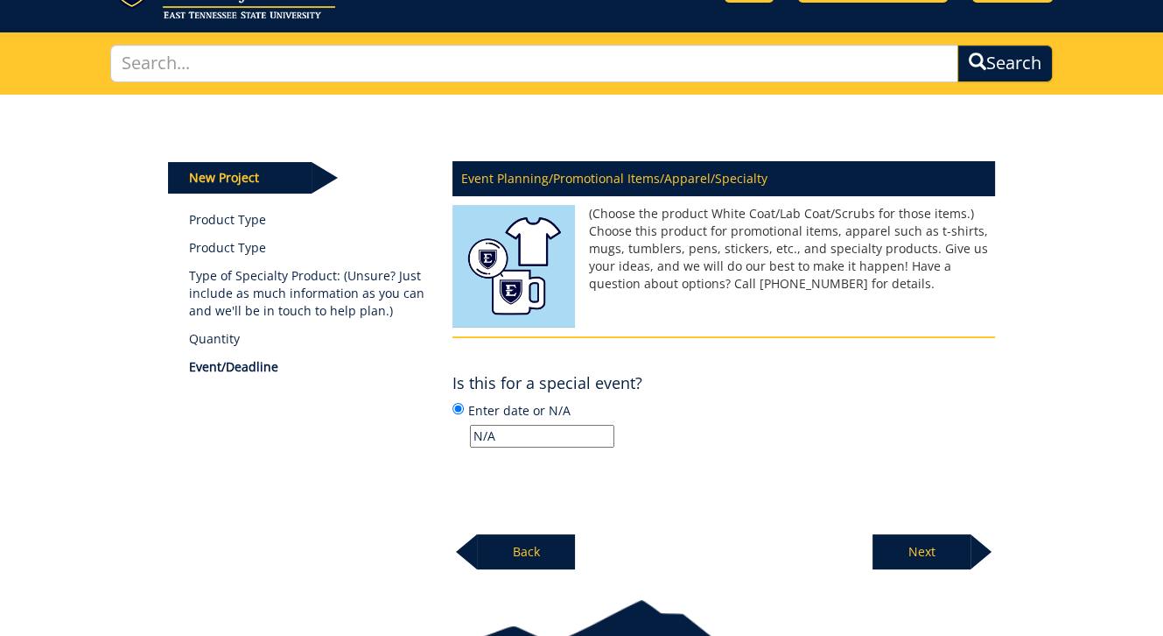
click at [971, 549] on div at bounding box center [981, 551] width 21 height 35
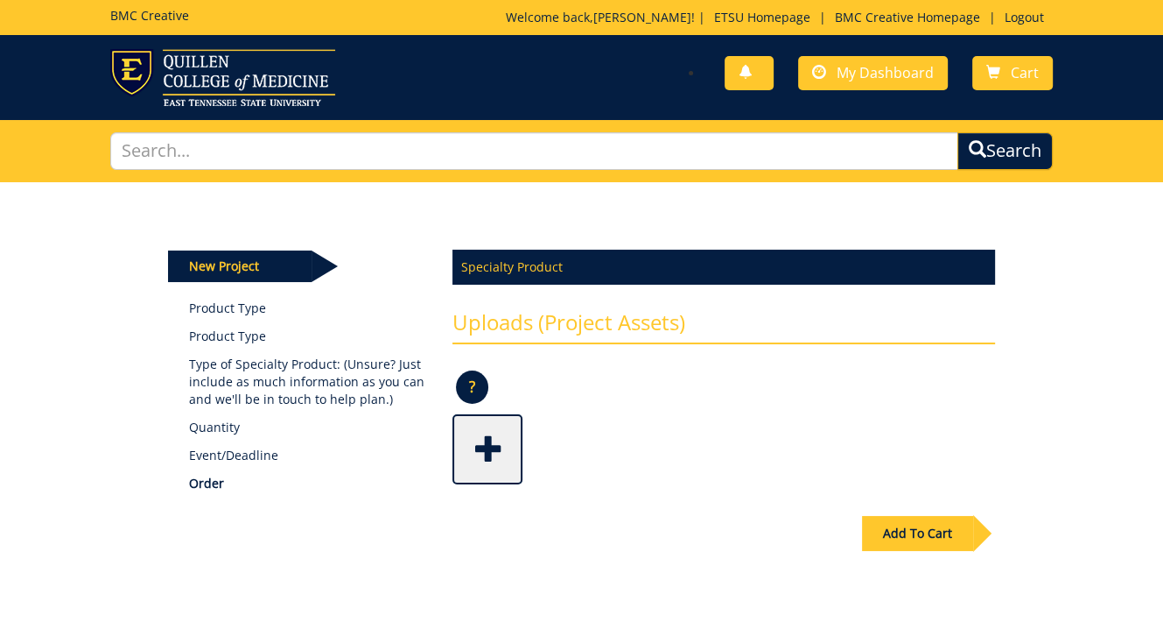
click at [487, 448] on span at bounding box center [489, 447] width 70 height 61
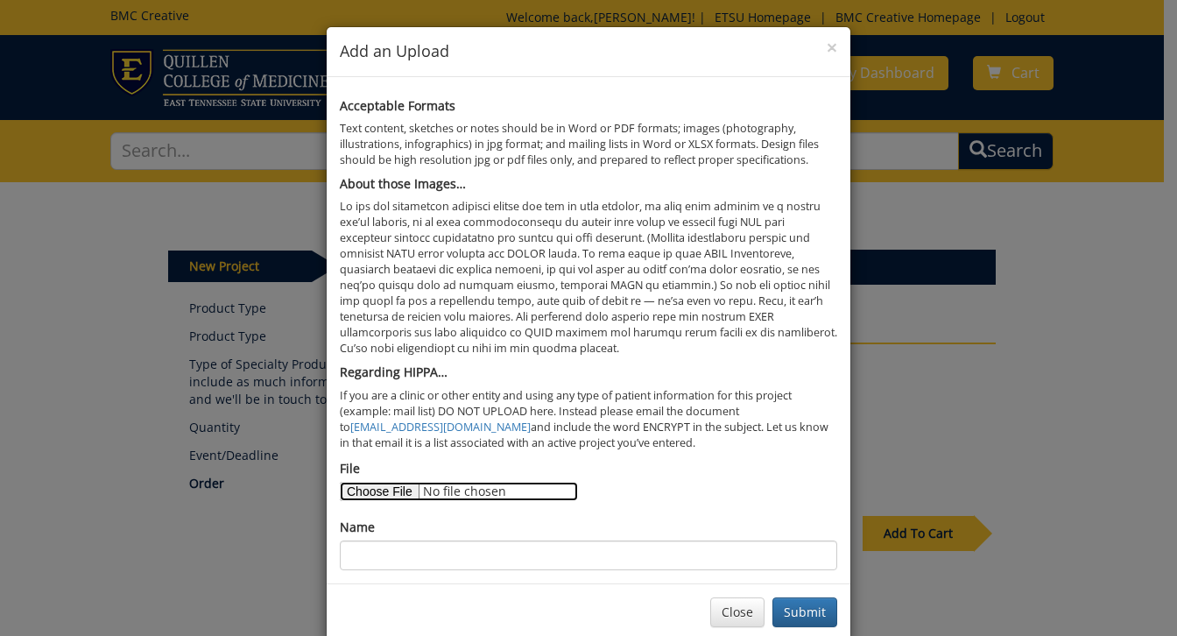
click at [376, 488] on input "File" at bounding box center [459, 491] width 238 height 19
type input "C:\fakepath\GEOS Cat Drone Decal.pdf"
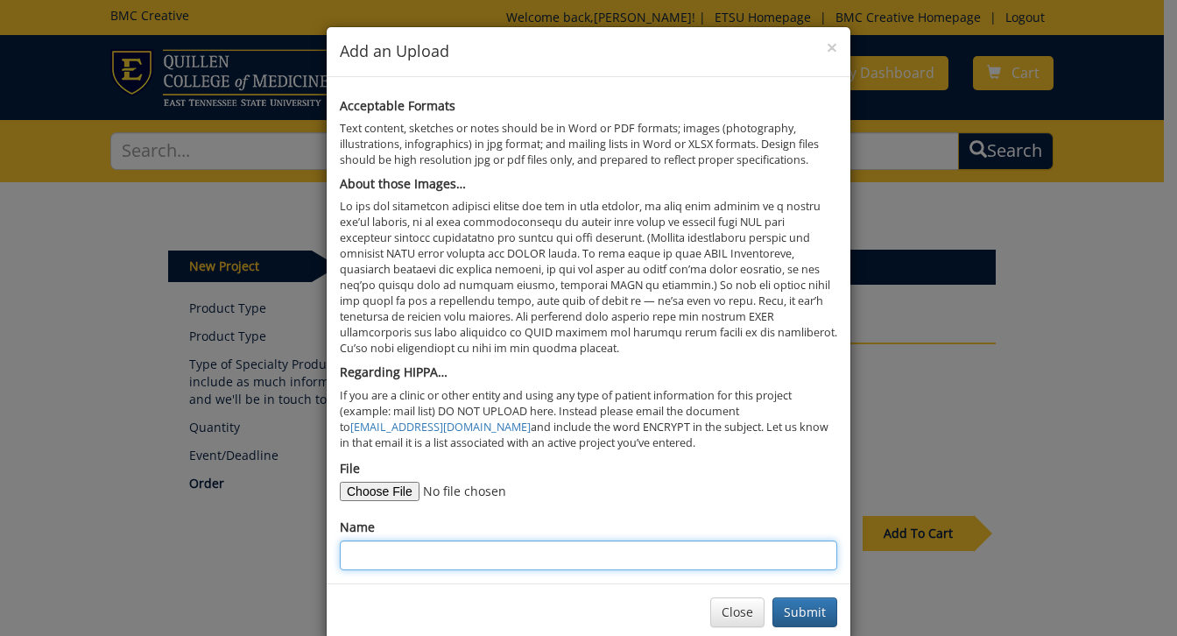
click at [413, 540] on input "Name" at bounding box center [588, 555] width 497 height 30
type input "GEOS Cat Drone Decal"
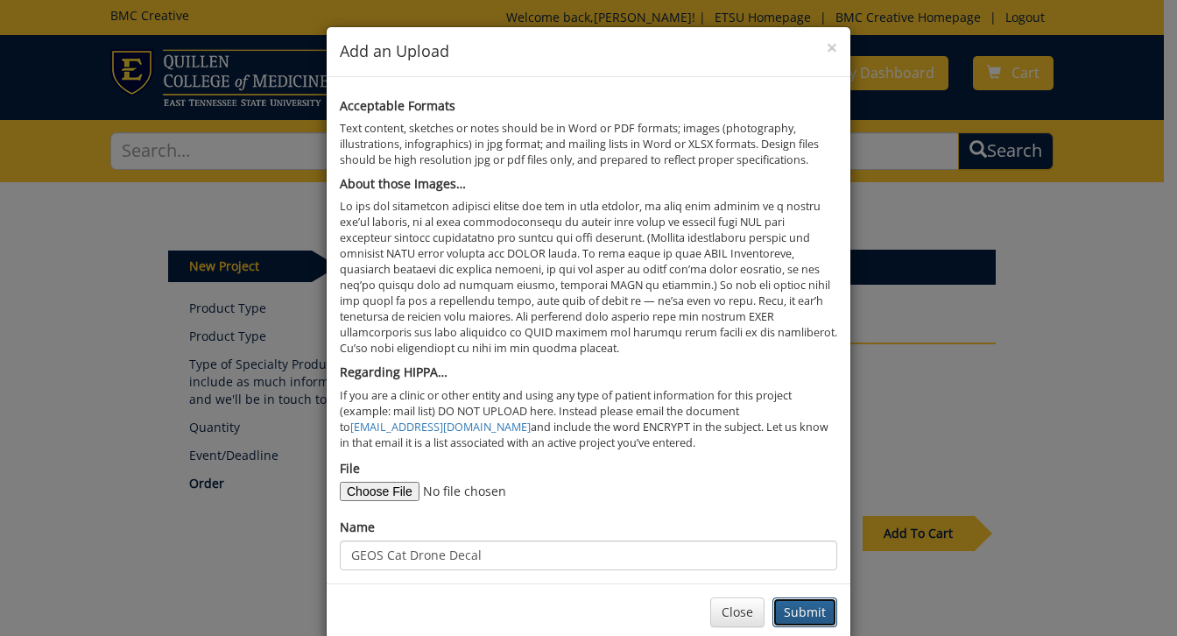
click at [797, 604] on button "Submit" at bounding box center [804, 612] width 65 height 30
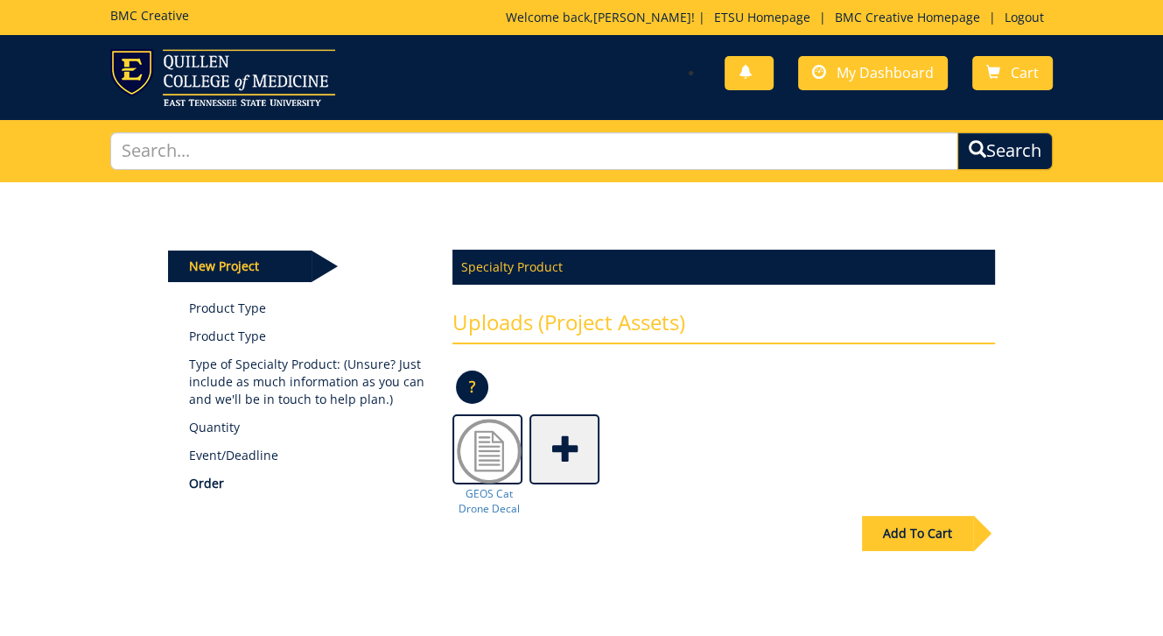
click at [564, 450] on span at bounding box center [566, 447] width 70 height 61
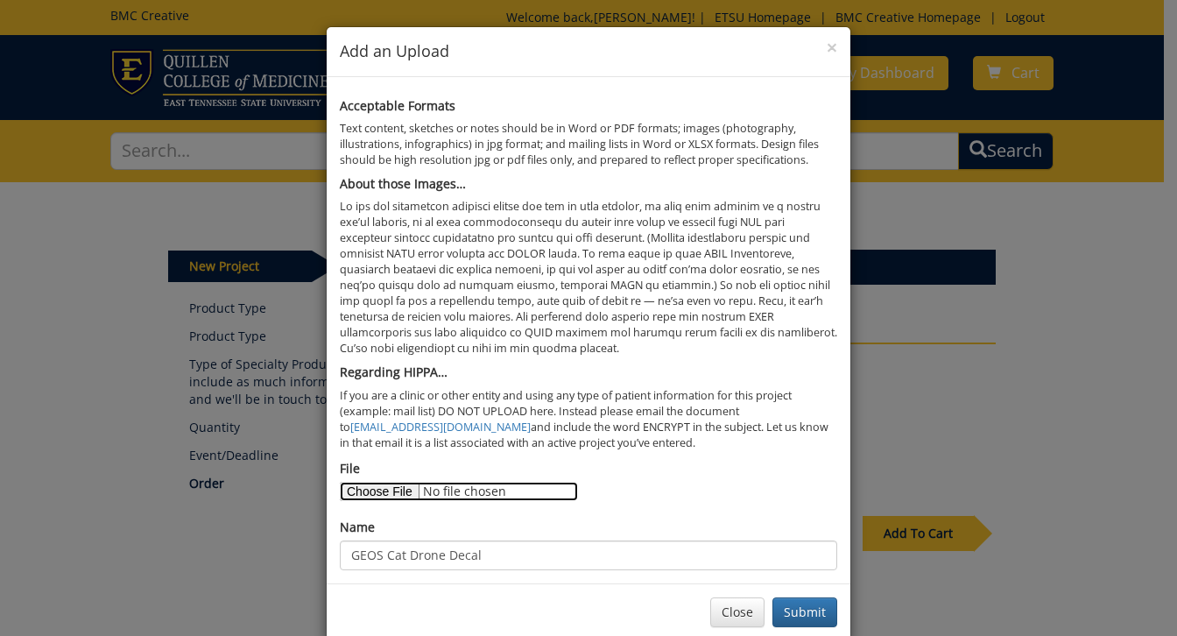
click at [389, 490] on input "File" at bounding box center [459, 491] width 238 height 19
type input "C:\fakepath\GEOS Dept Mtn Decal.pdf"
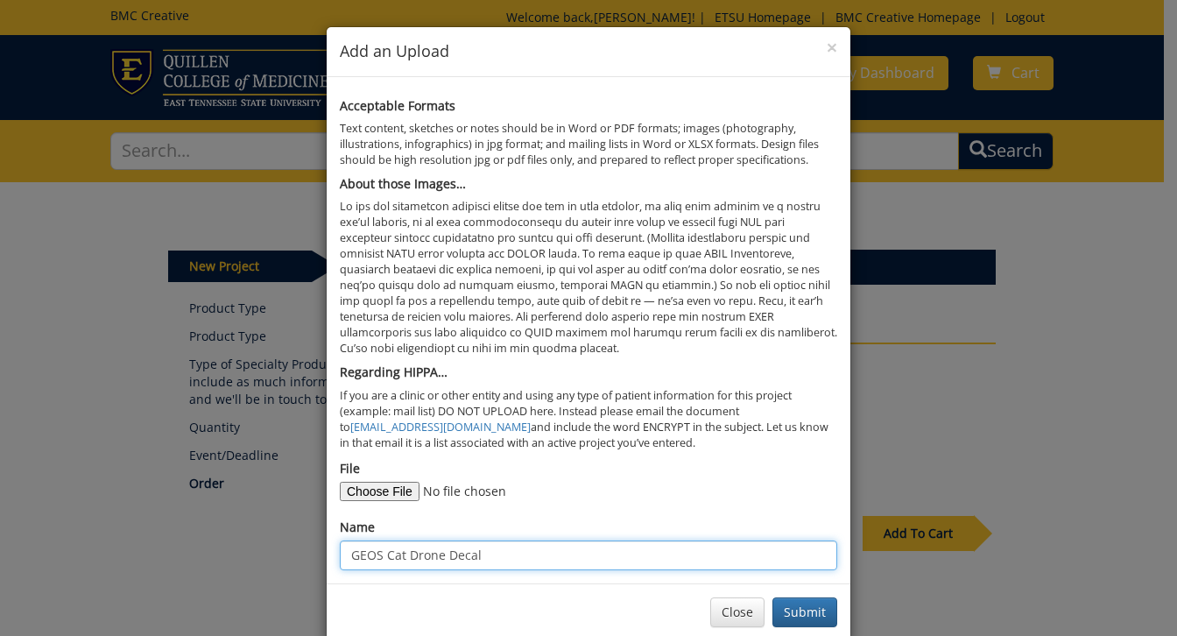
click at [485, 549] on input "GEOS Cat Drone Decal" at bounding box center [588, 555] width 497 height 30
type input "GEOS Mtn Decal"
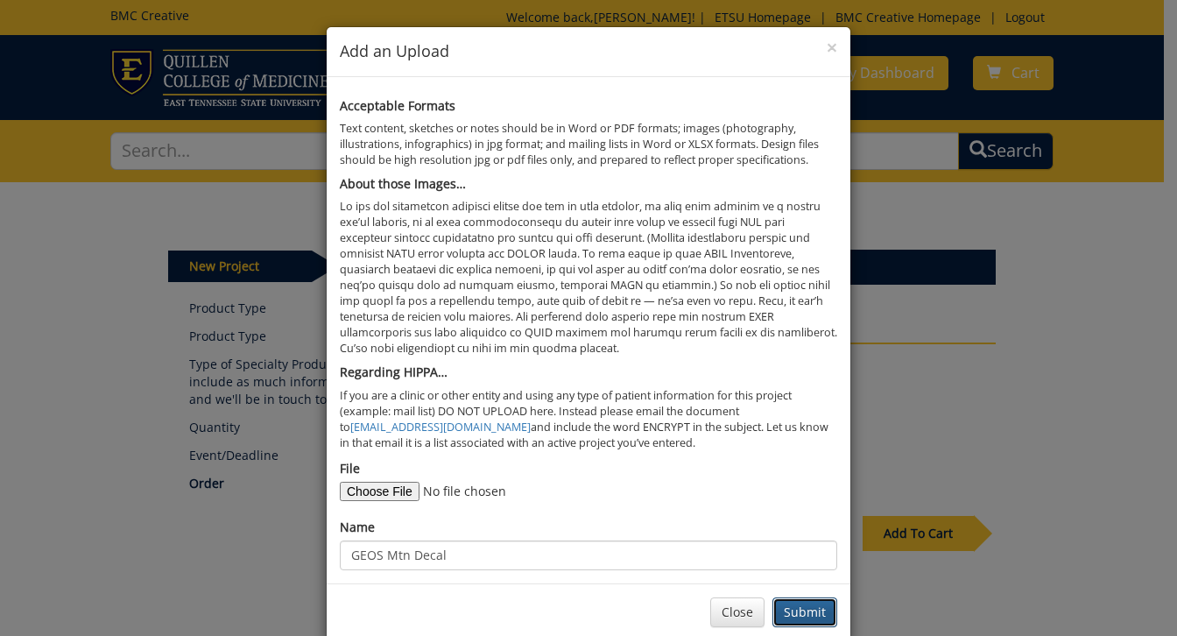
click at [791, 610] on button "Submit" at bounding box center [804, 612] width 65 height 30
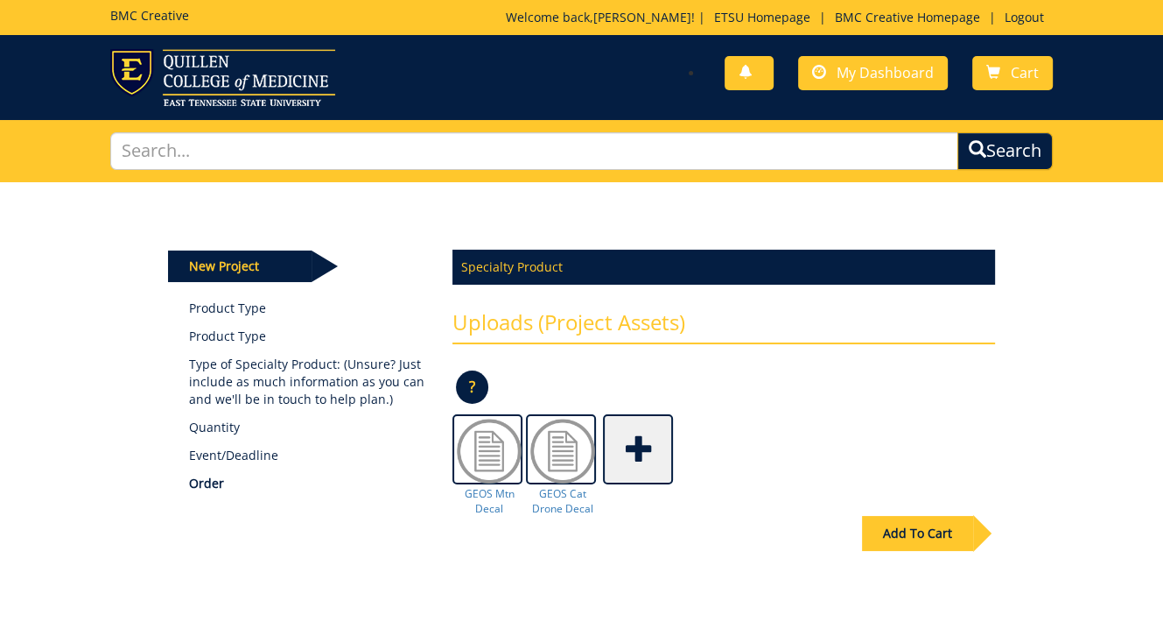
click at [643, 451] on span at bounding box center [640, 447] width 70 height 61
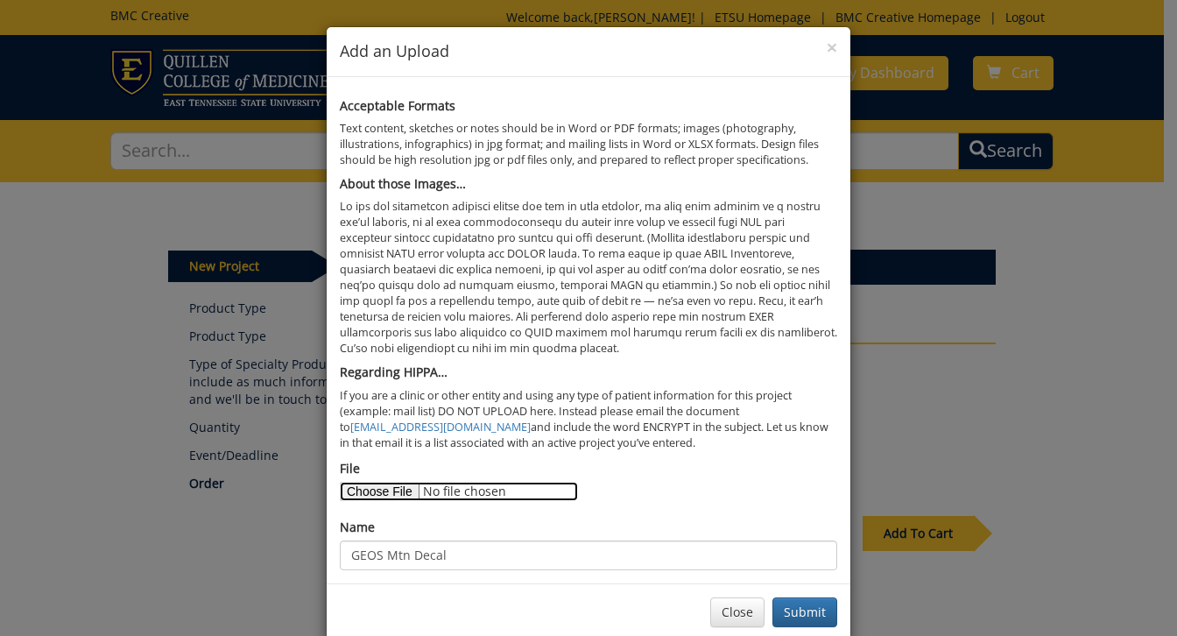
click at [393, 486] on input "File" at bounding box center [459, 491] width 238 height 19
type input "C:\fakepath\GEOS Gneiss Day Decal.pdf"
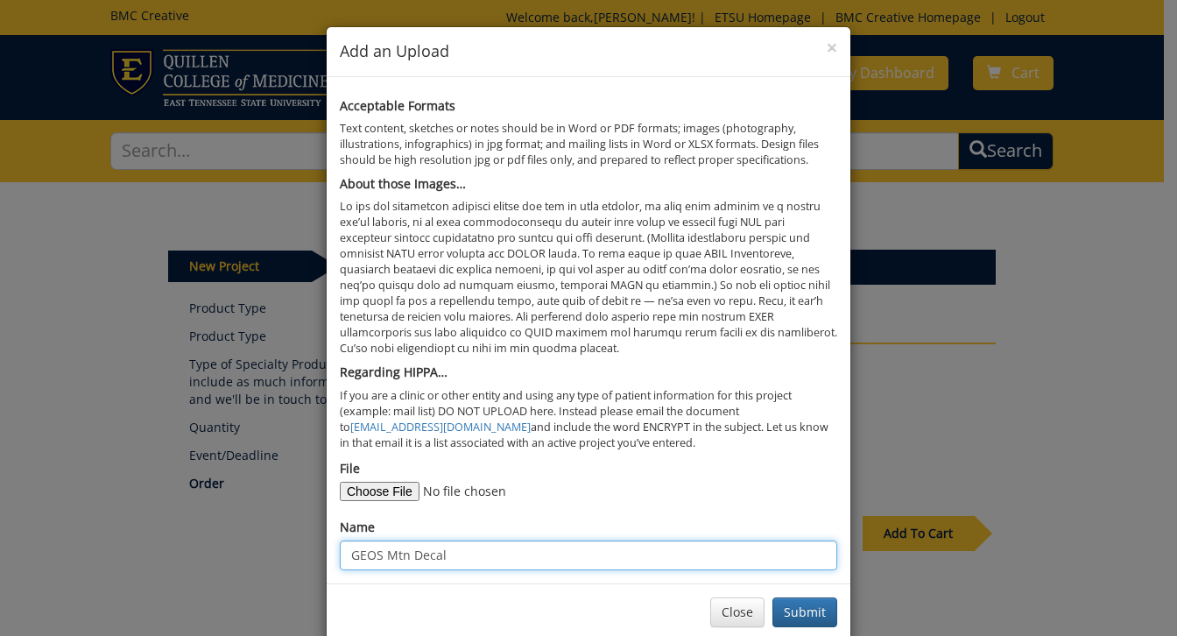
click at [399, 552] on input "GEOS Mtn Decal" at bounding box center [588, 555] width 497 height 30
type input "GEOS Gneiss Day"
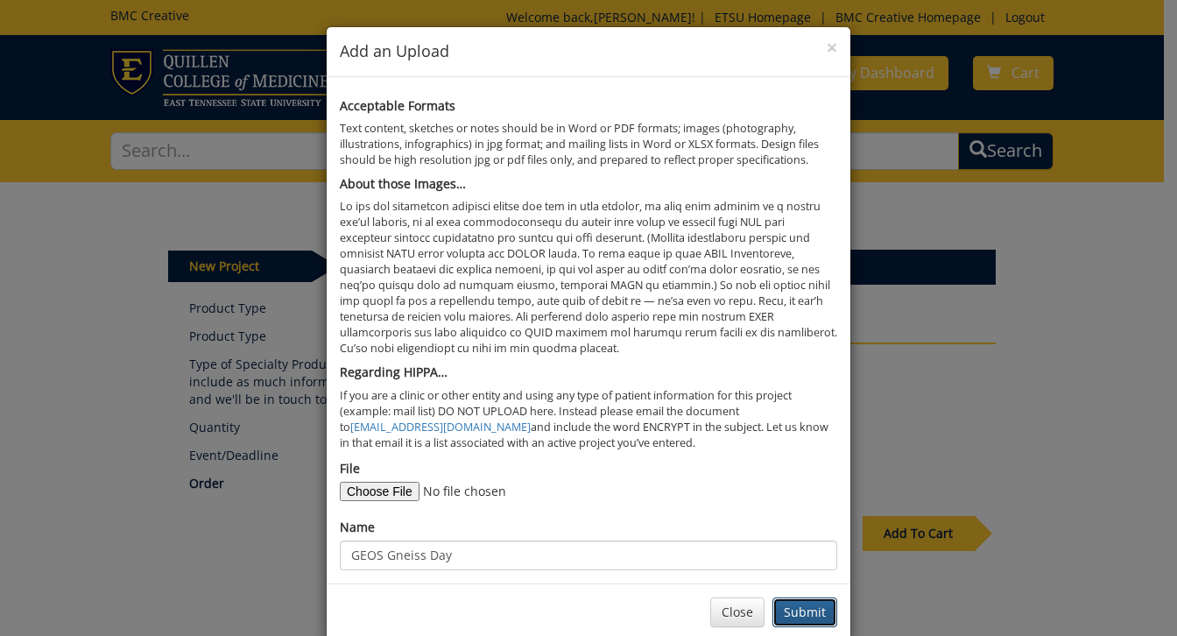
click at [798, 608] on button "Submit" at bounding box center [804, 612] width 65 height 30
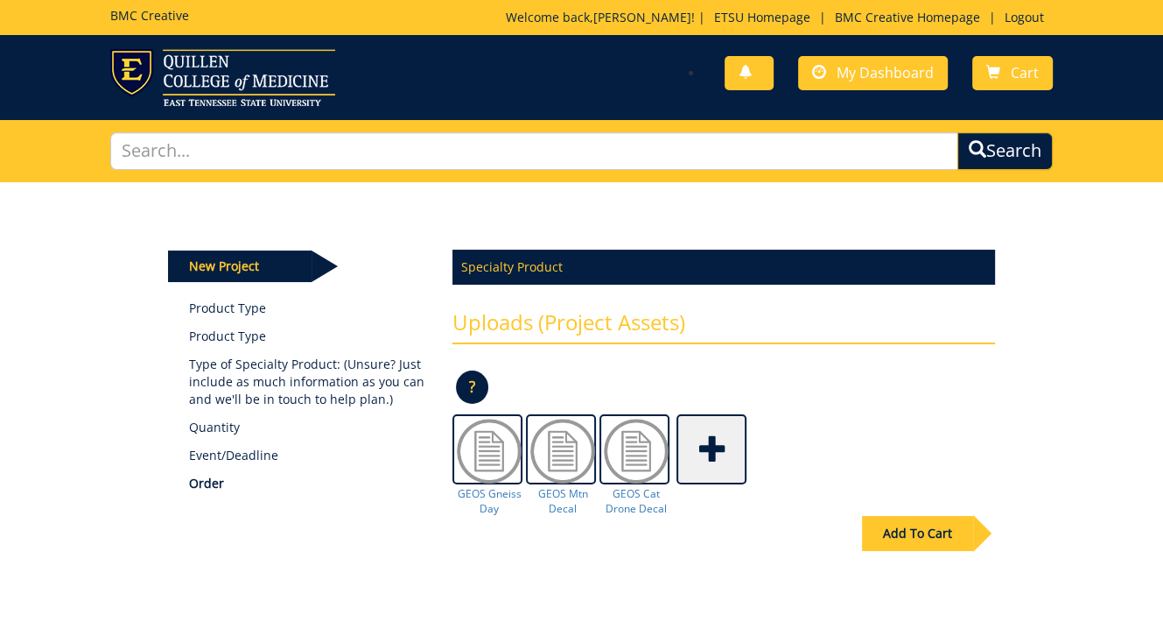
click at [705, 433] on span at bounding box center [713, 447] width 70 height 61
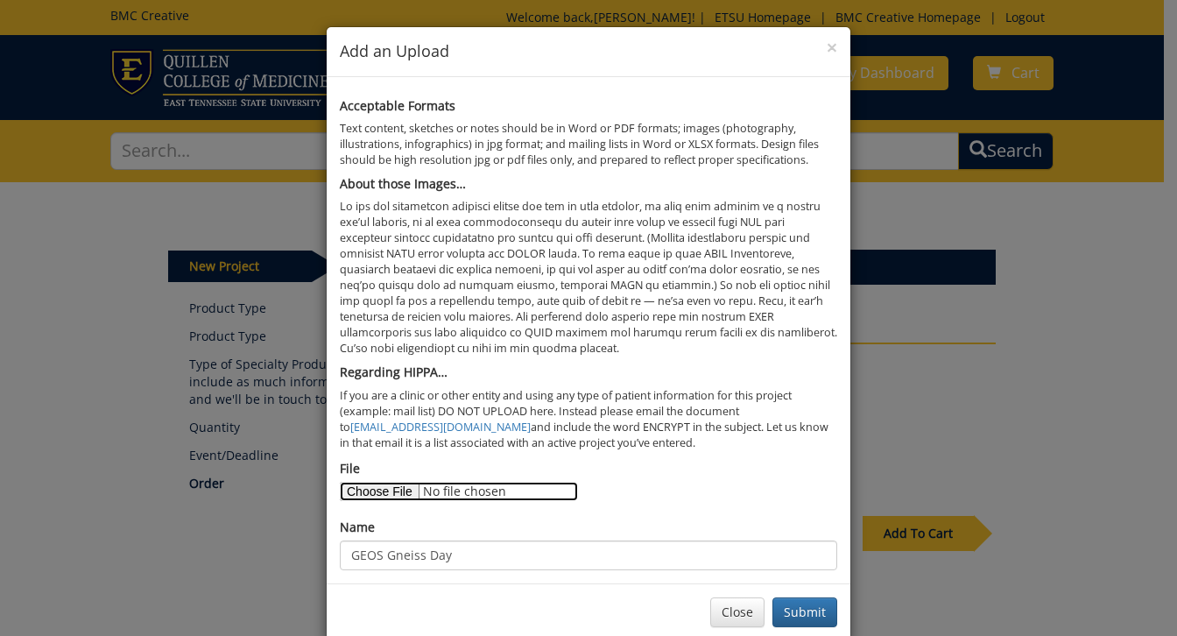
click at [368, 489] on input "File" at bounding box center [459, 491] width 238 height 19
type input "C:\fakepath\GEOS SquatchRockDecal.pdf"
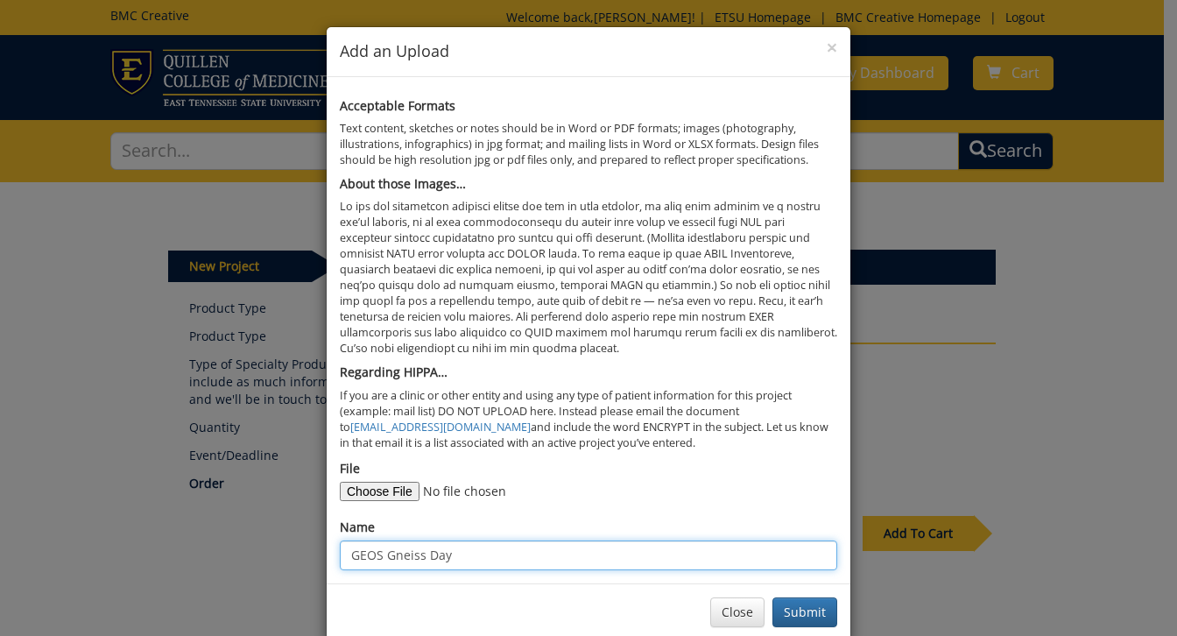
click at [466, 551] on input "GEOS Gneiss Day" at bounding box center [588, 555] width 497 height 30
type input "GEOS Squatch Rock decal"
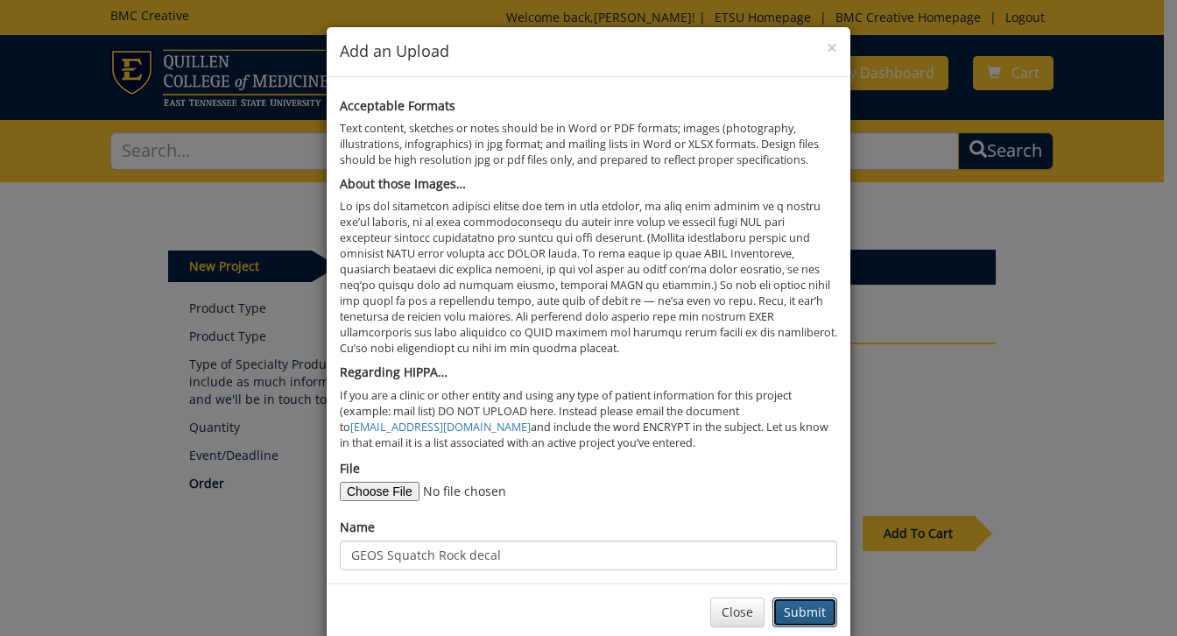
click at [791, 608] on button "Submit" at bounding box center [804, 612] width 65 height 30
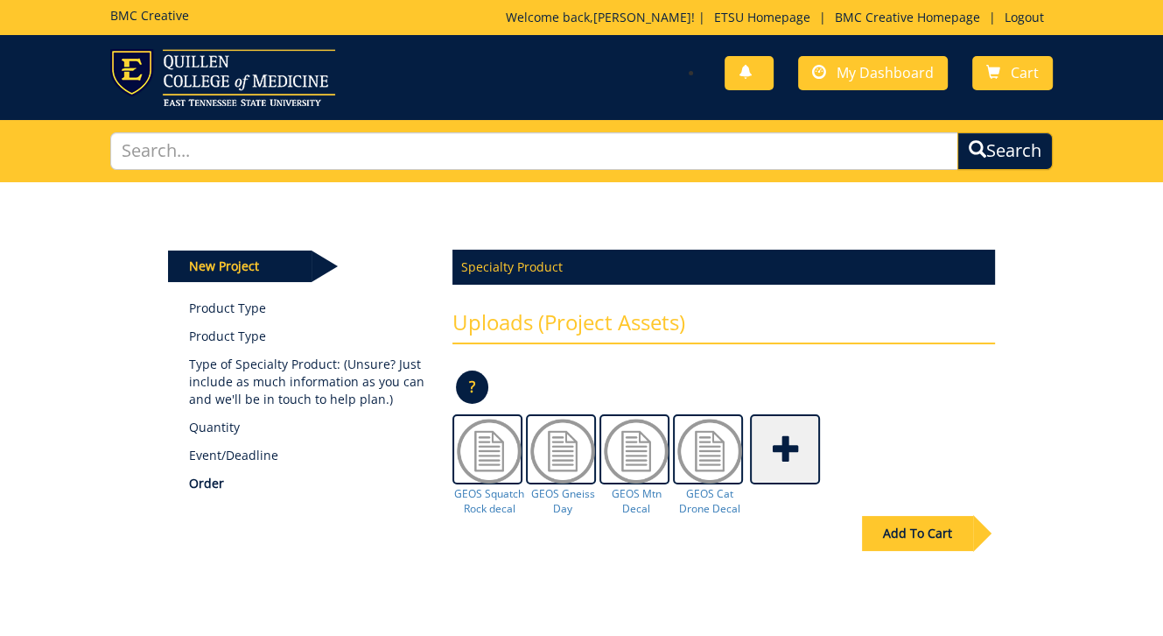
click at [926, 528] on div "Add To Cart" at bounding box center [917, 533] width 111 height 35
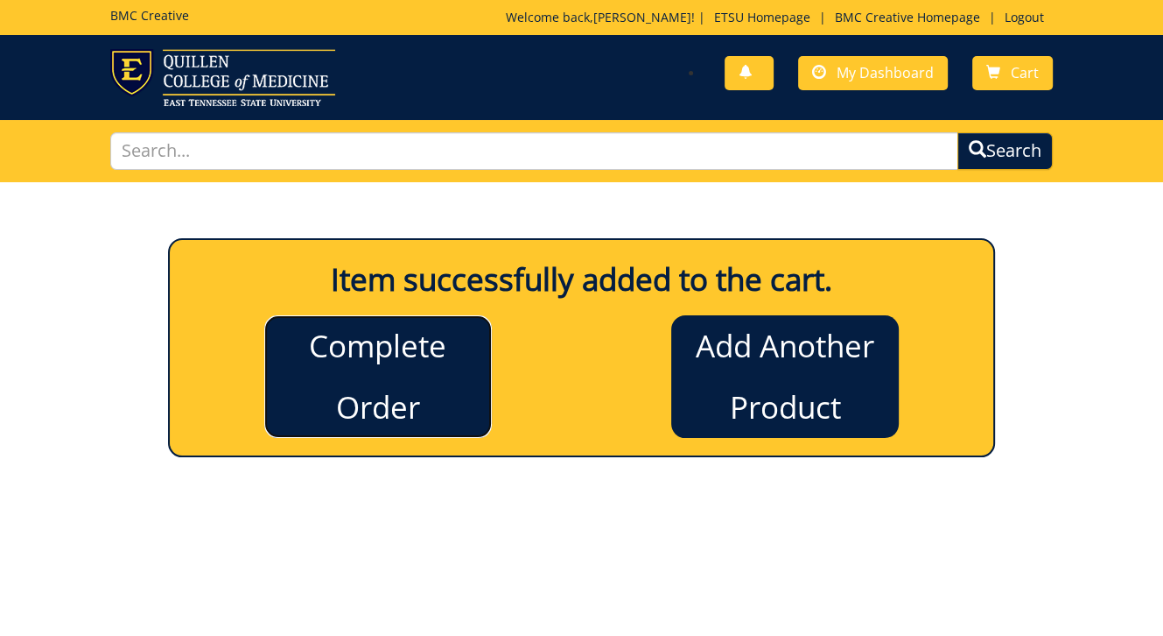
click at [438, 359] on link "Complete Order" at bounding box center [378, 376] width 228 height 123
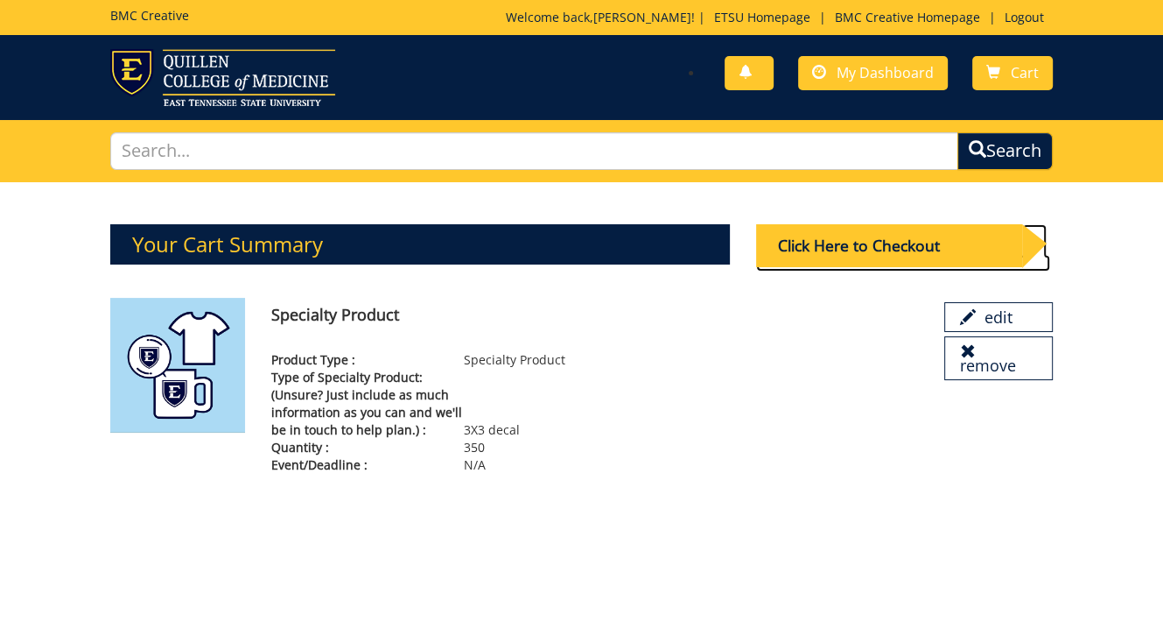
click at [805, 246] on div "Click Here to Checkout" at bounding box center [889, 245] width 266 height 43
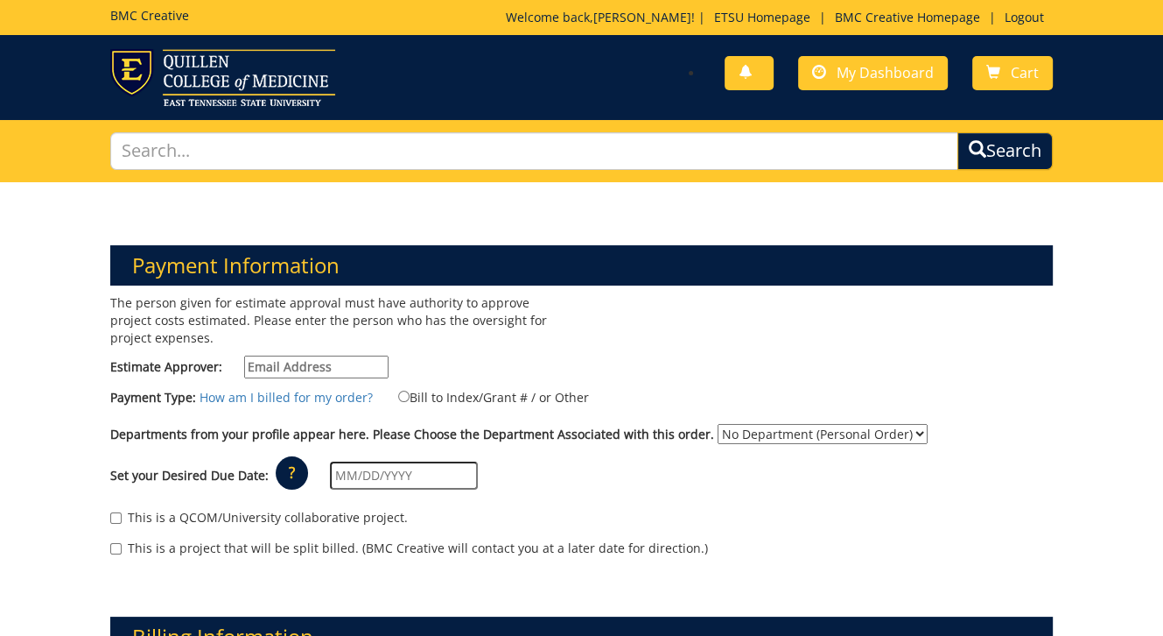
click at [353, 369] on input "Estimate Approver:" at bounding box center [316, 366] width 144 height 23
type input "[EMAIL_ADDRESS][DOMAIN_NAME]"
click at [746, 431] on select "No Department (Personal Order) Geosciences" at bounding box center [823, 434] width 210 height 20
select select "83"
click at [718, 424] on select "No Department (Personal Order) Geosciences" at bounding box center [823, 434] width 210 height 20
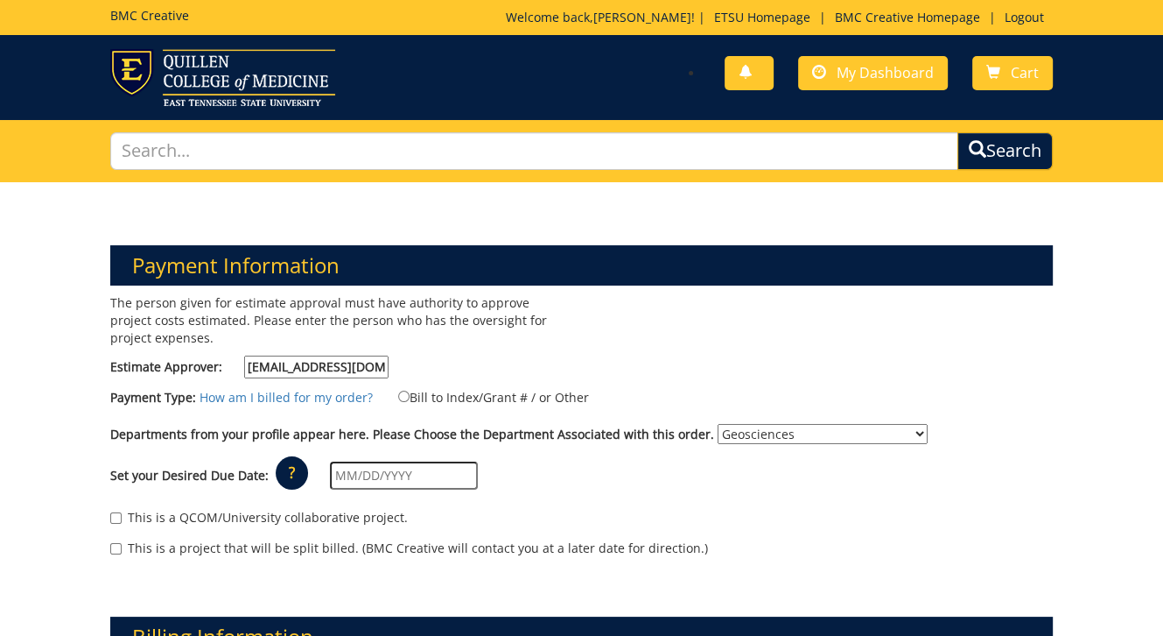
click at [368, 477] on input "text" at bounding box center [404, 475] width 148 height 28
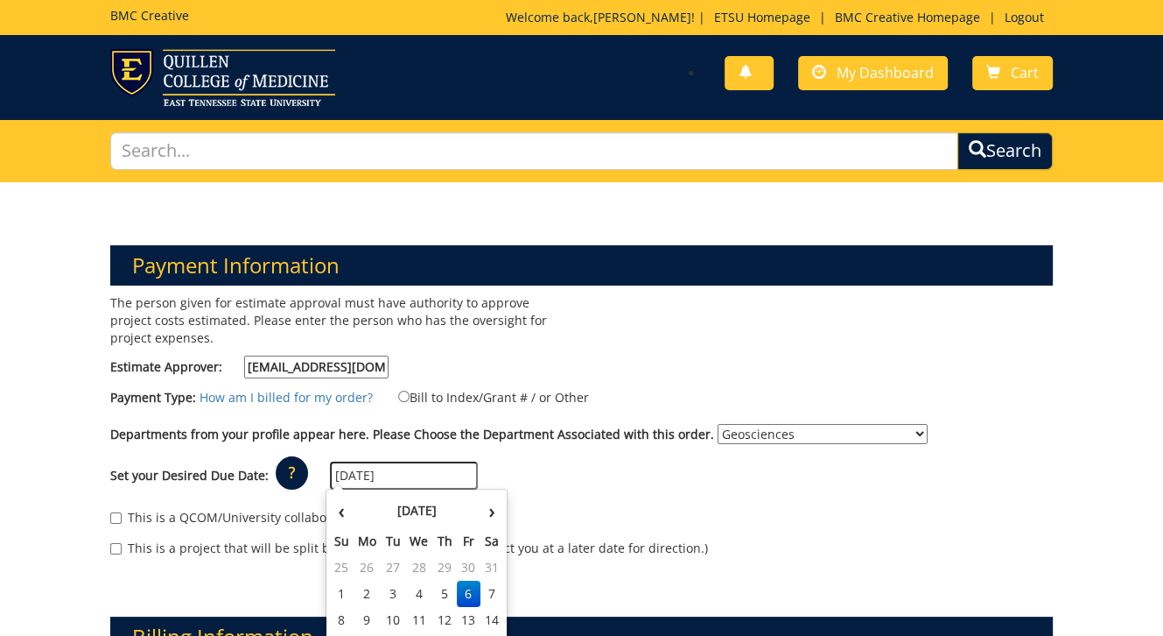
click at [350, 472] on input "09/06/2024" at bounding box center [404, 475] width 148 height 28
click at [395, 480] on input "09/20/2024" at bounding box center [404, 475] width 148 height 28
type input "[DATE]"
click at [622, 411] on div "Payment Type: How am I billed for my order? Bill to Index/Grant # / or Other" at bounding box center [582, 401] width 970 height 28
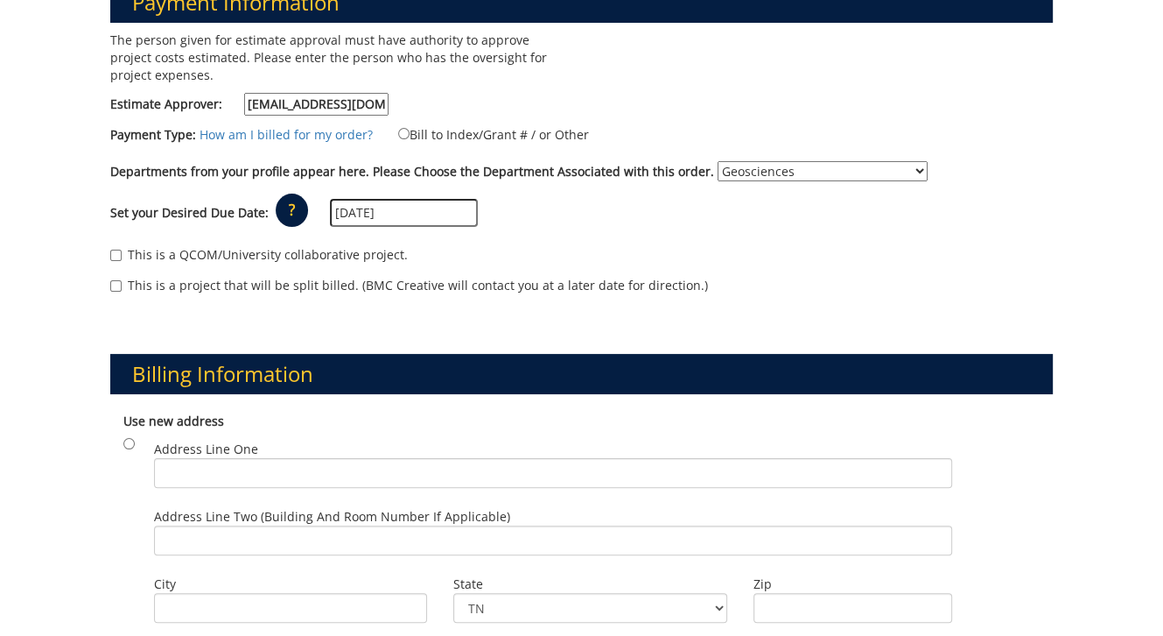
scroll to position [350, 0]
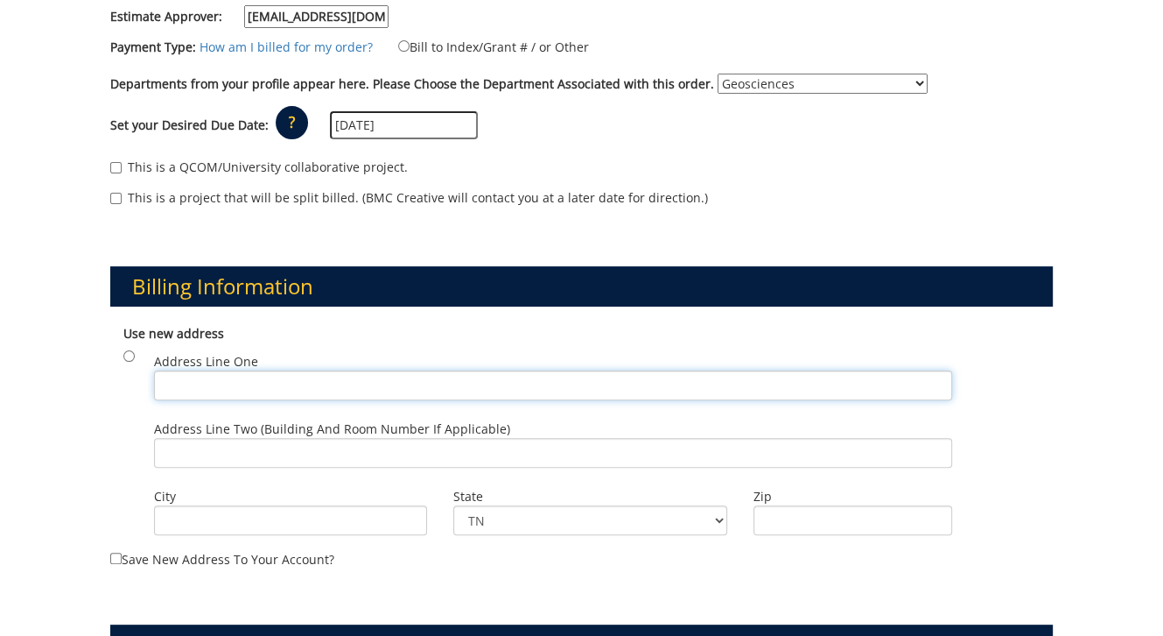
click at [185, 380] on input "Address Line One" at bounding box center [553, 385] width 798 height 30
type input "ETSU Geosciences"
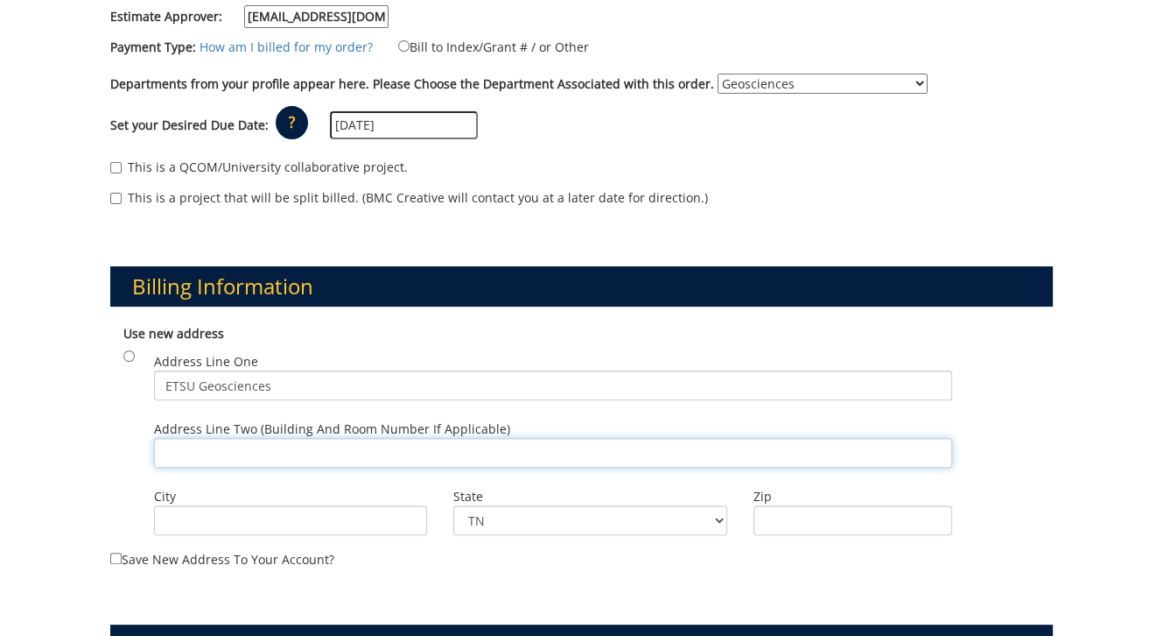
click at [200, 453] on input "Address Line Two (Building and Room Number if applicable)" at bounding box center [553, 453] width 798 height 30
type input "Ross Hall Room 307"
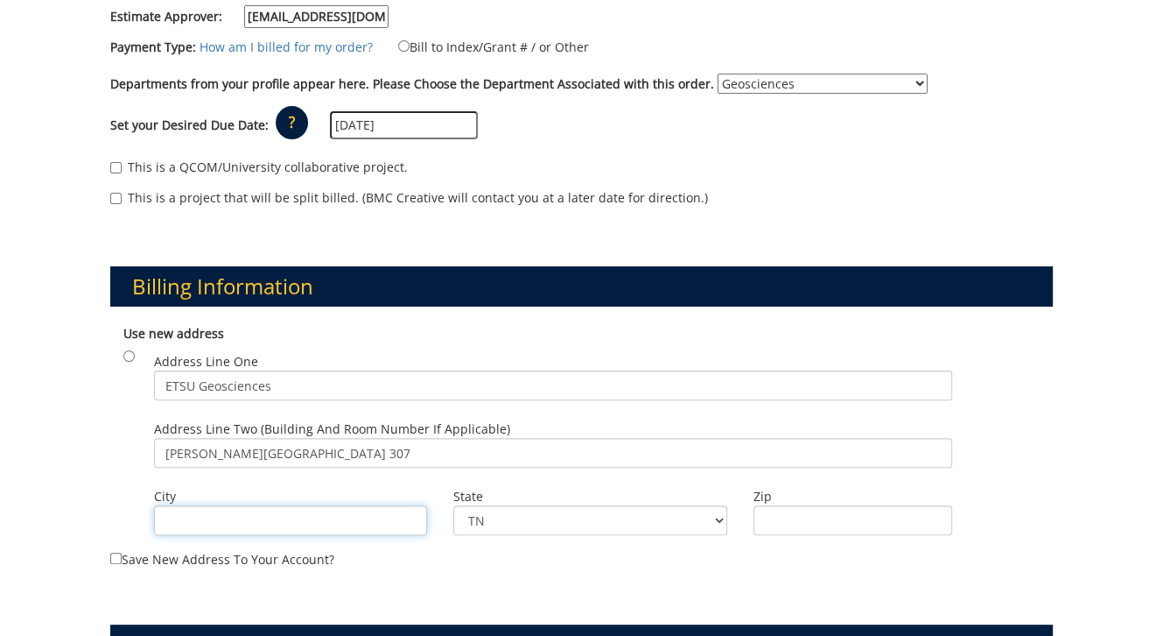
click at [244, 506] on input "City" at bounding box center [291, 520] width 274 height 30
type input "Johnson City,"
click at [791, 529] on input "Zip" at bounding box center [853, 520] width 199 height 30
type input "37614"
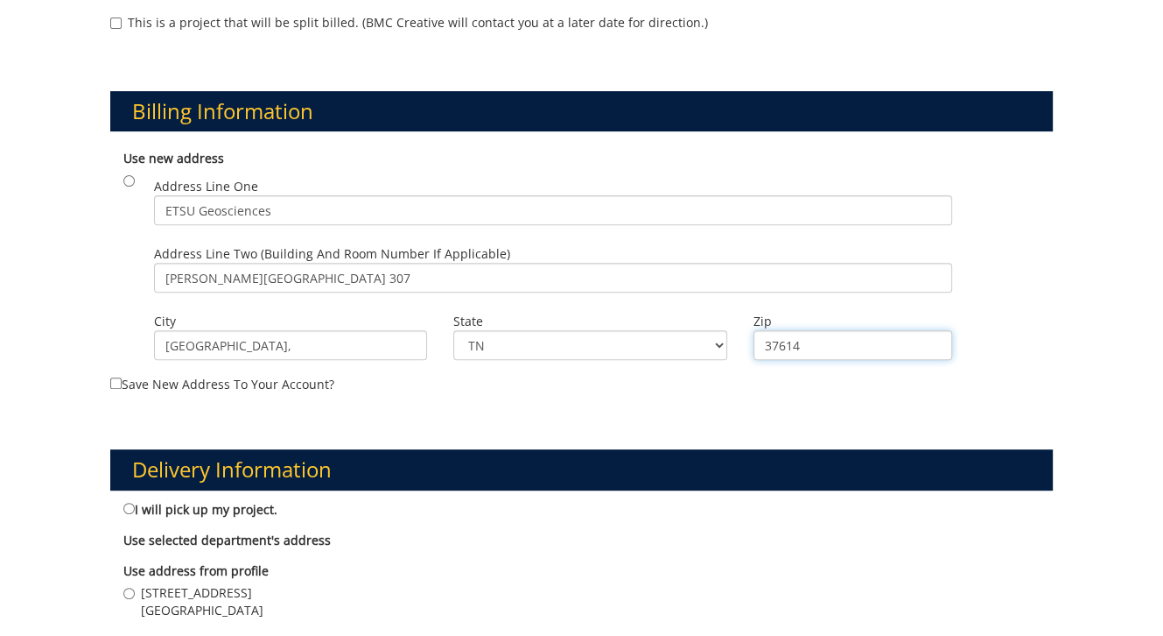
scroll to position [613, 0]
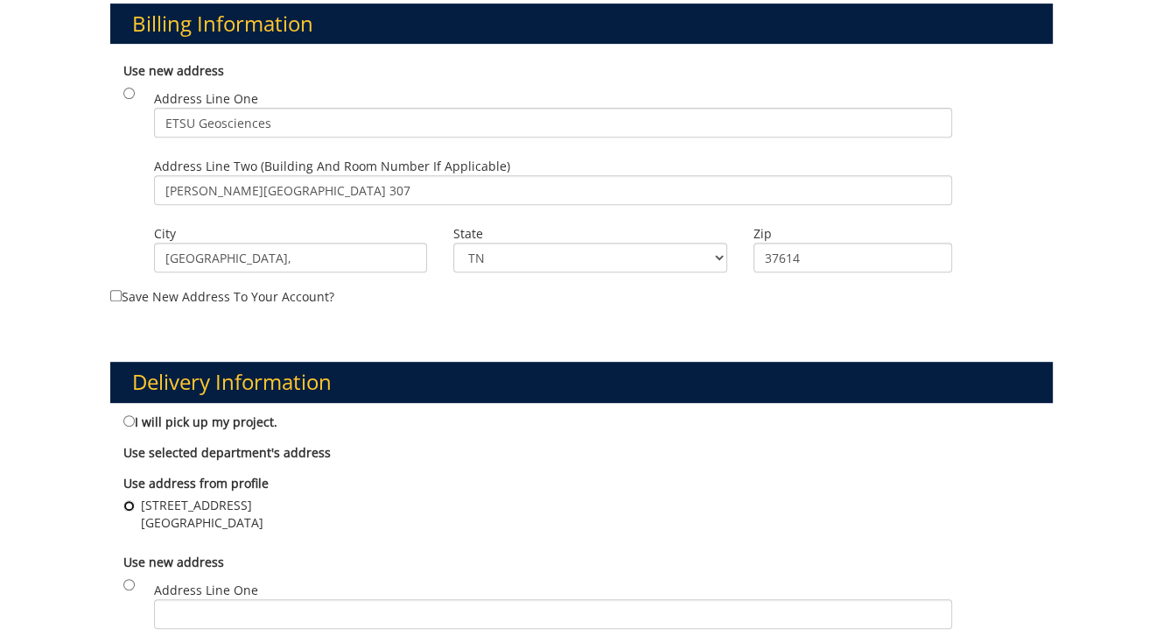
click at [127, 504] on input "325 Treasure Lane Johnson City , TN 37614" at bounding box center [128, 505] width 11 height 11
radio input "true"
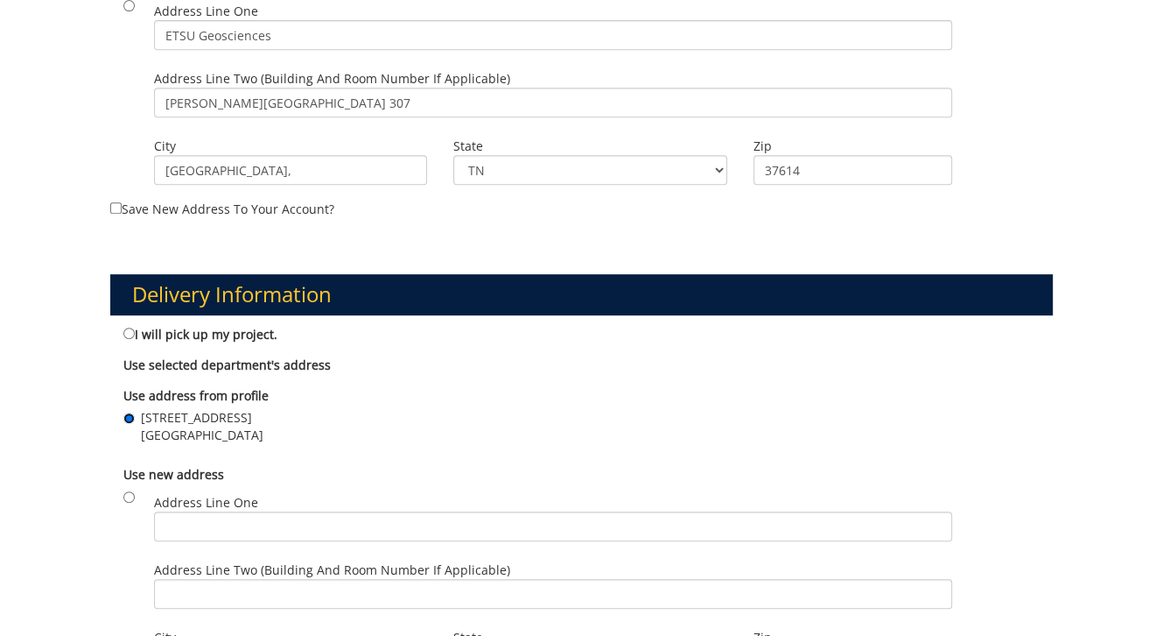
scroll to position [875, 0]
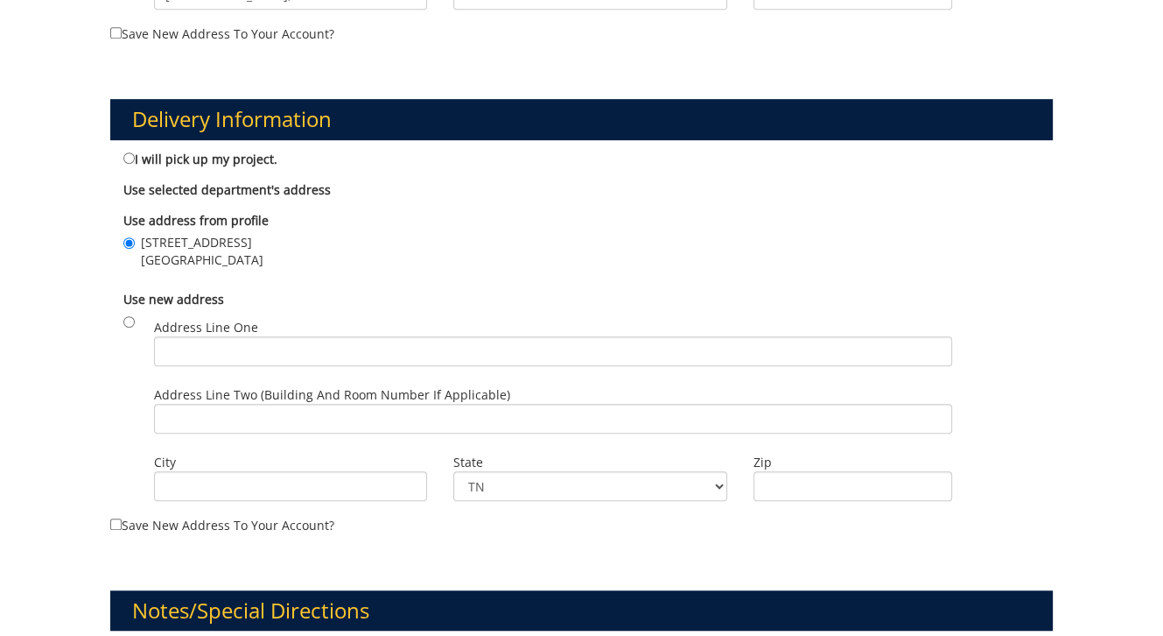
click at [122, 319] on div "Use new address Address Line One Address Line Two (Building and Room Number if …" at bounding box center [582, 398] width 944 height 233
click at [127, 318] on input "radio" at bounding box center [128, 321] width 11 height 11
radio input "true"
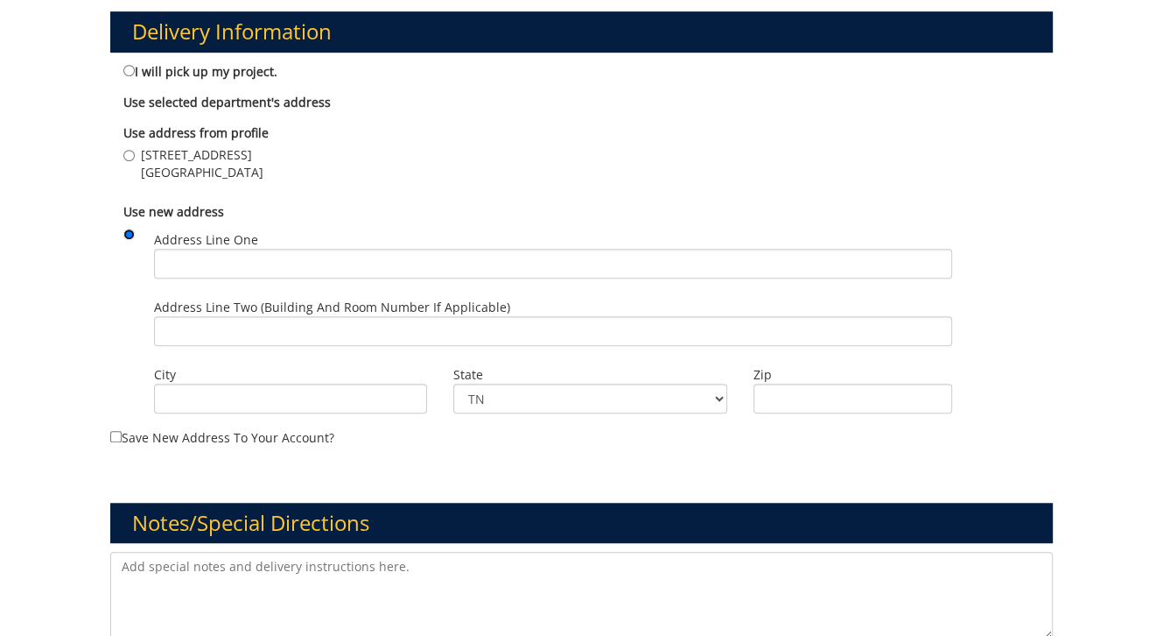
scroll to position [1051, 0]
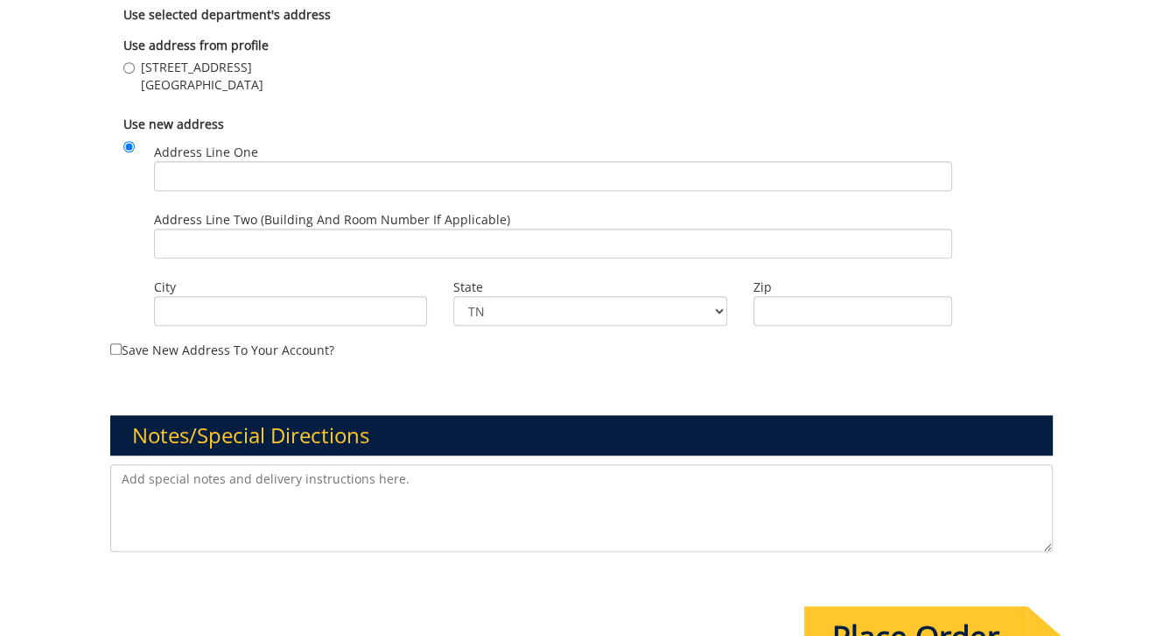
click at [172, 490] on textarea at bounding box center [582, 508] width 944 height 88
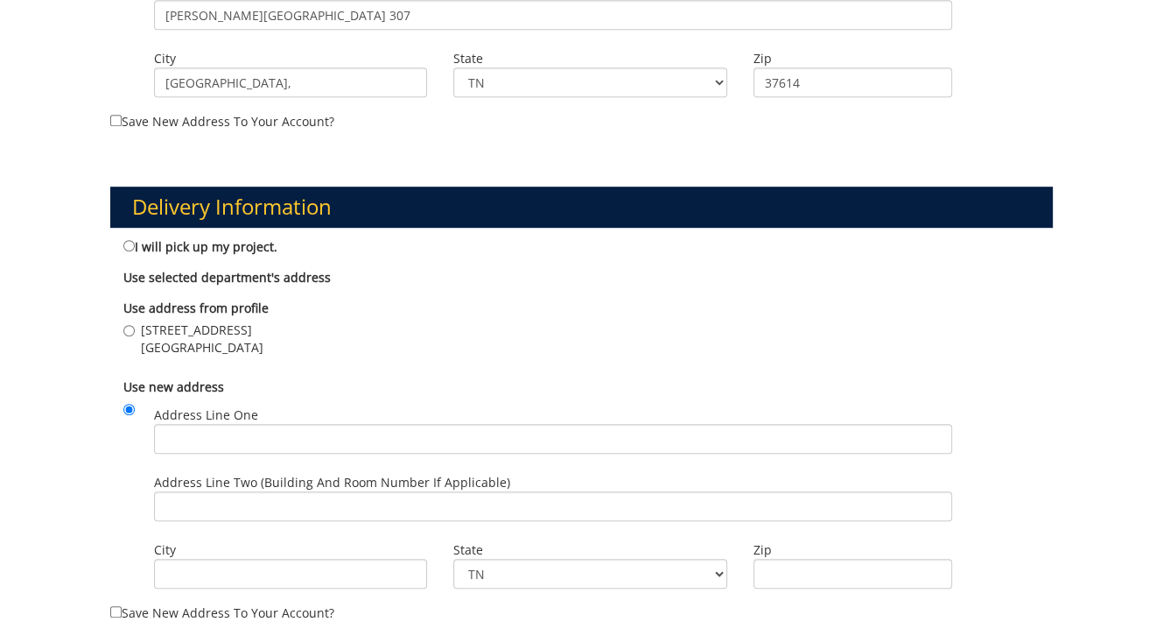
scroll to position [1138, 0]
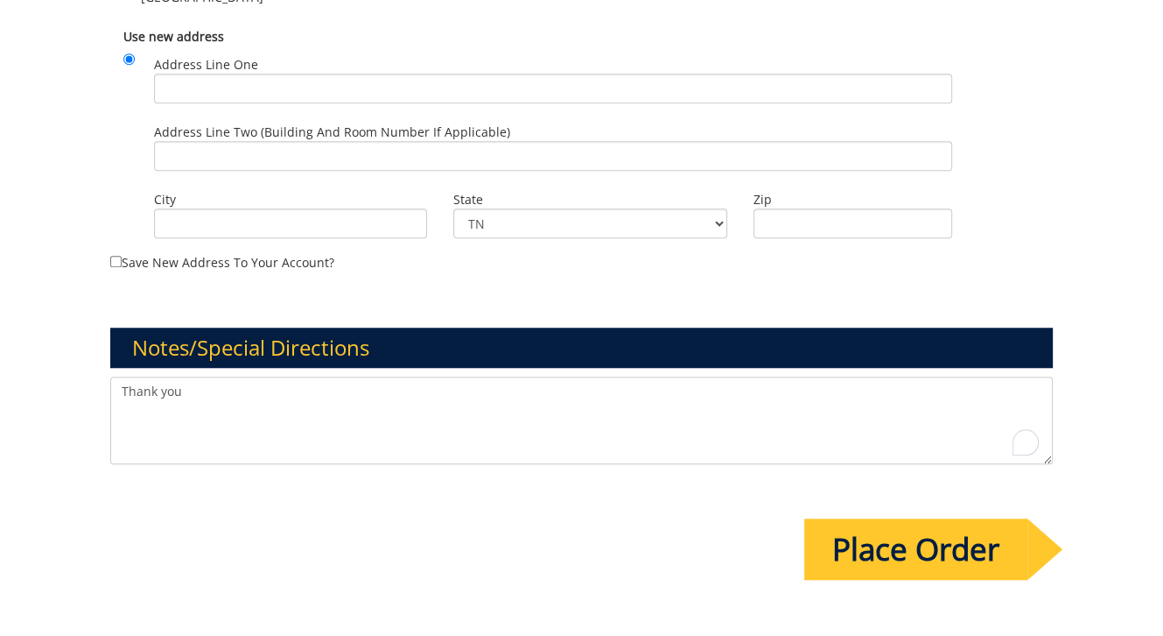
type textarea "Thank you"
click at [887, 544] on input "Place Order" at bounding box center [916, 548] width 223 height 61
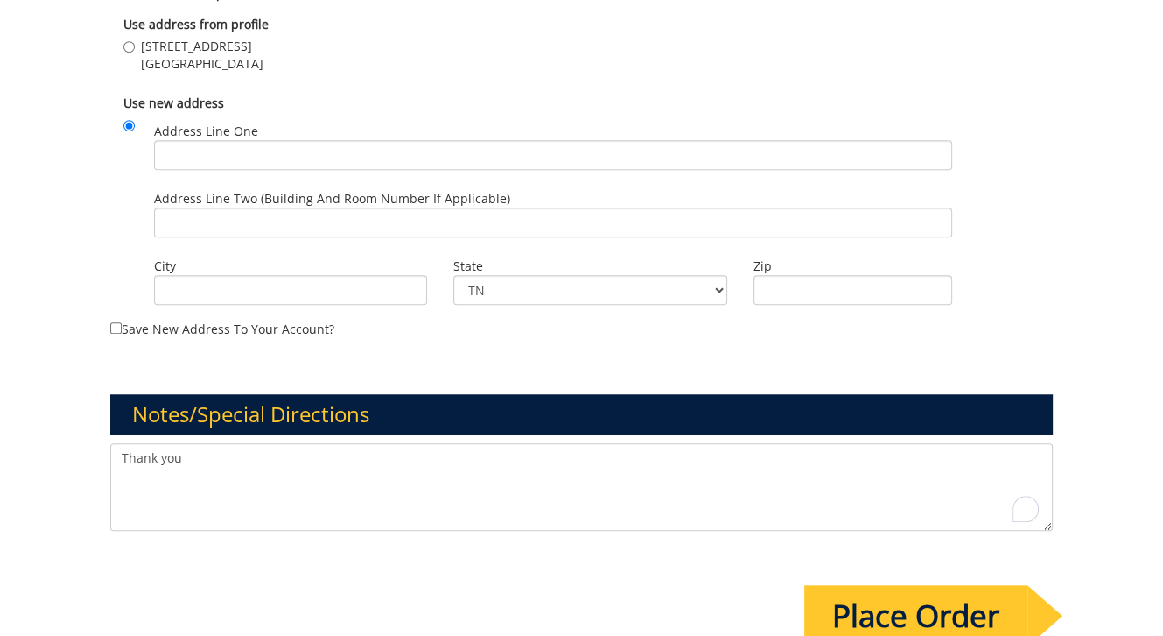
scroll to position [0, 0]
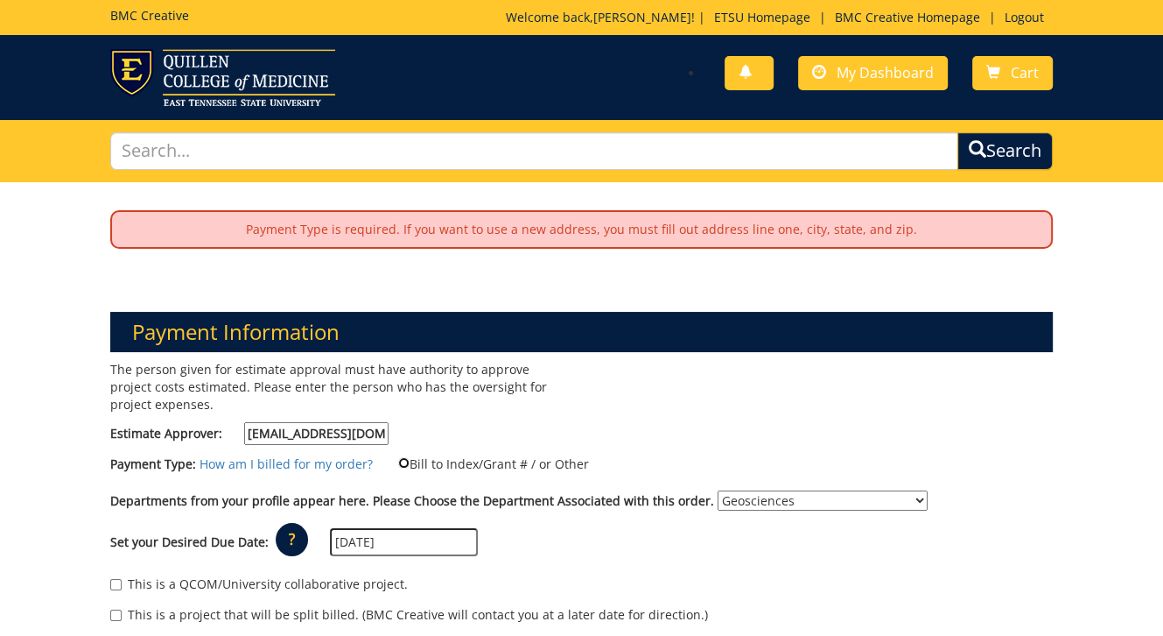
click at [398, 460] on input "Bill to Index/Grant # / or Other" at bounding box center [403, 462] width 11 height 11
radio input "true"
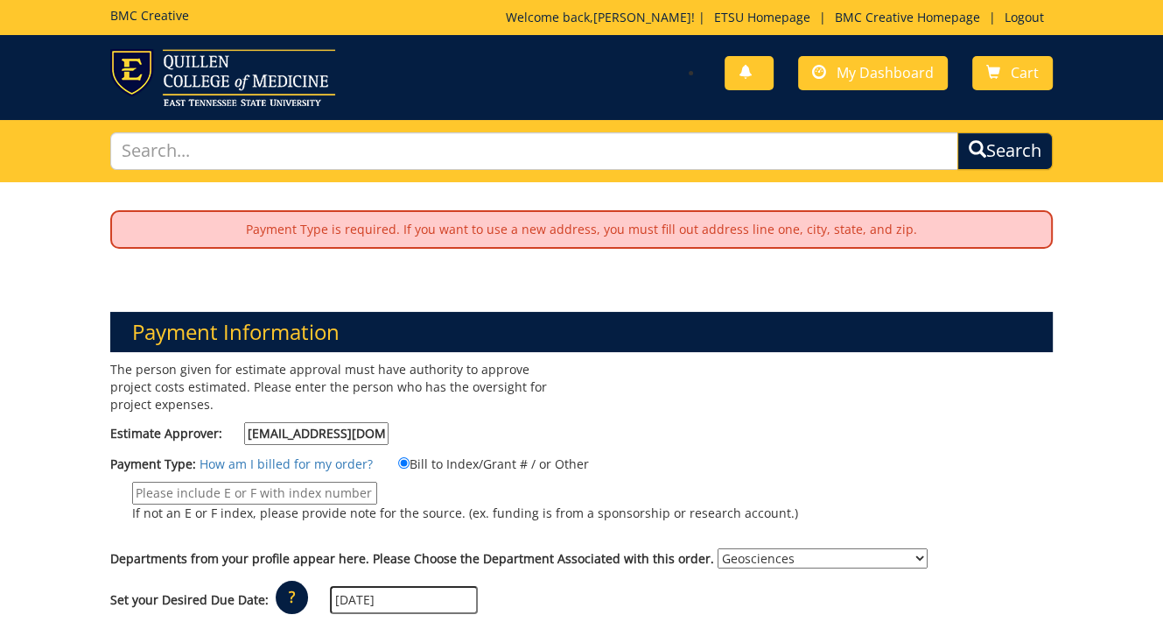
click at [175, 493] on input "If not an E or F index, please provide note for the source. (ex. funding is fro…" at bounding box center [254, 493] width 245 height 23
click at [455, 429] on div "The person given for estimate approval must have authority to approve project c…" at bounding box center [339, 407] width 485 height 93
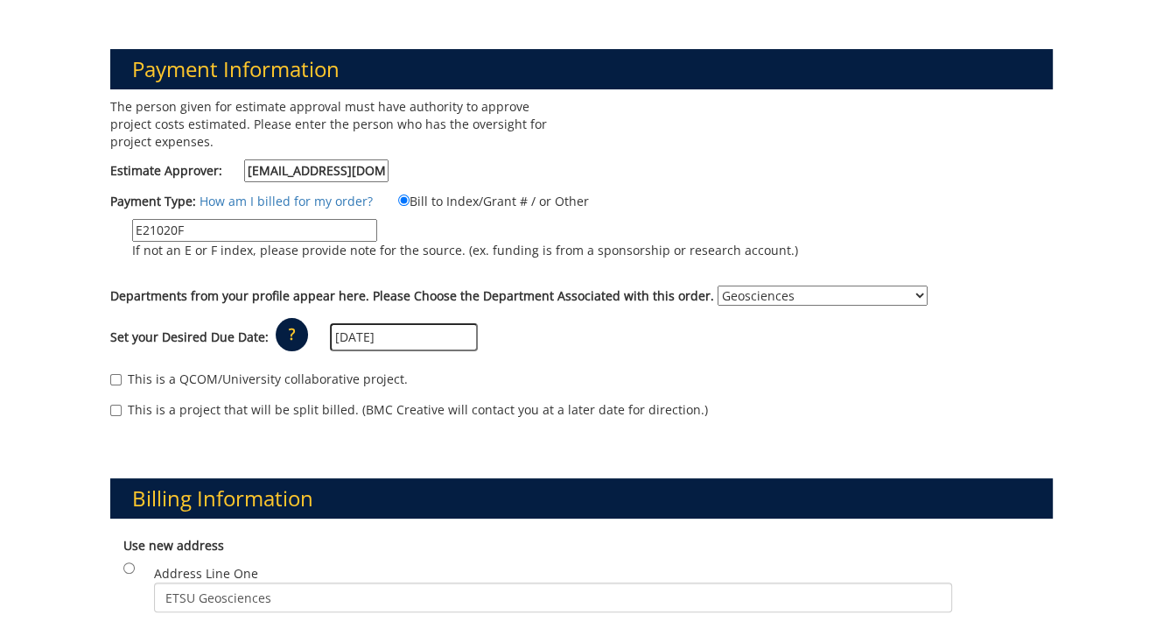
scroll to position [350, 0]
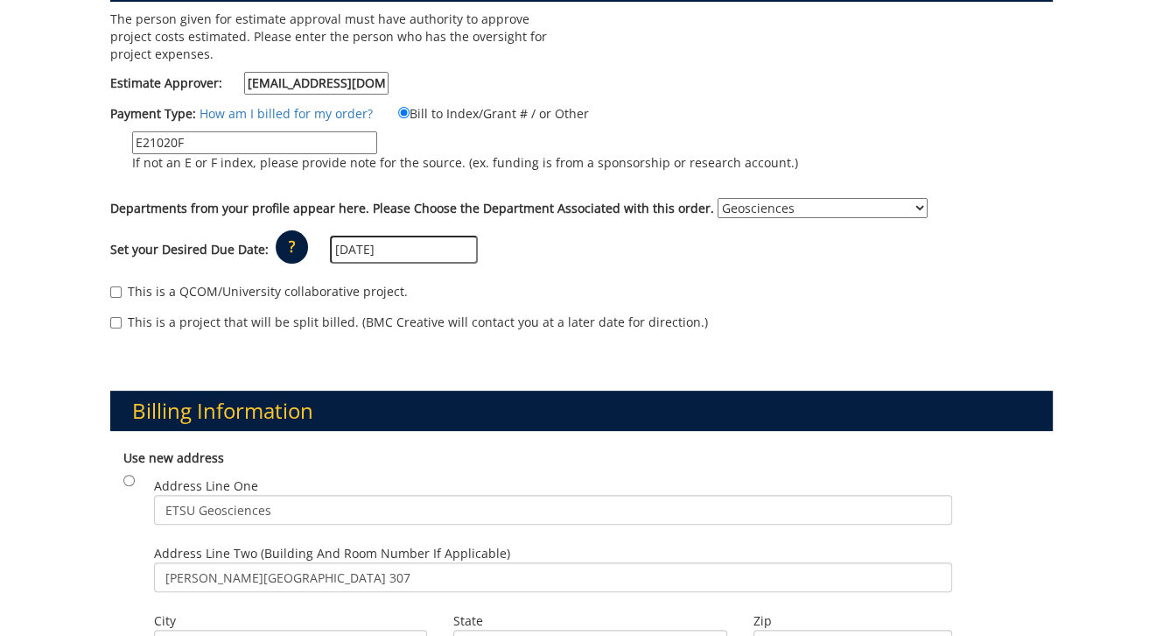
click at [250, 141] on input "E21020F" at bounding box center [254, 142] width 245 height 23
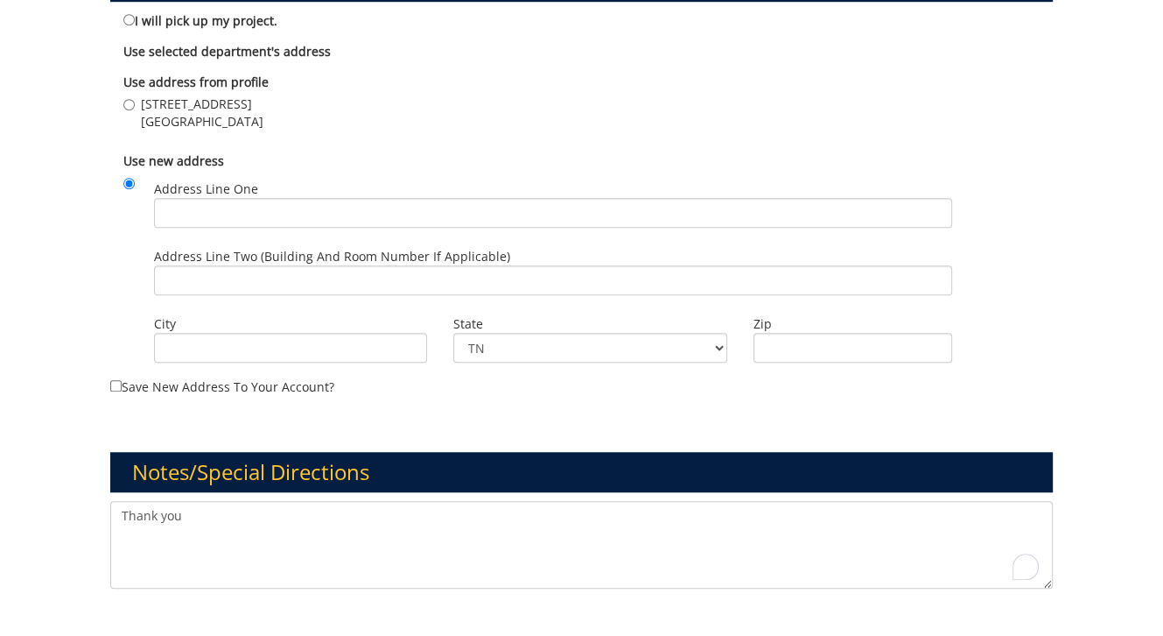
scroll to position [1445, 0]
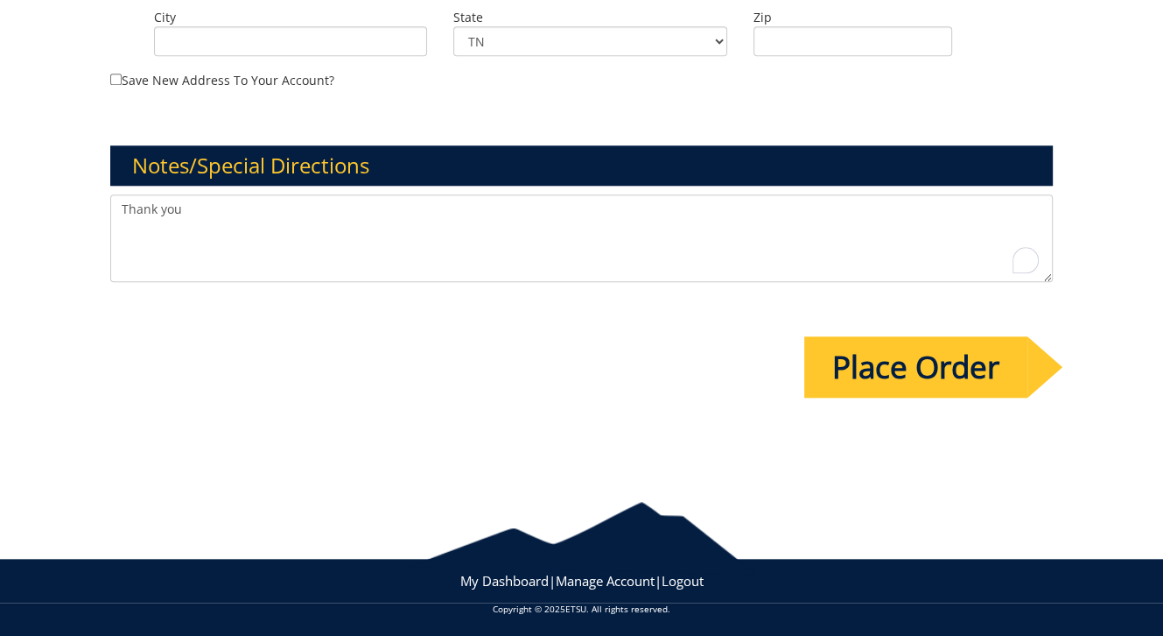
type input "E21020F Voyager:10-47600-200102-120"
click at [922, 363] on input "Place Order" at bounding box center [916, 366] width 223 height 61
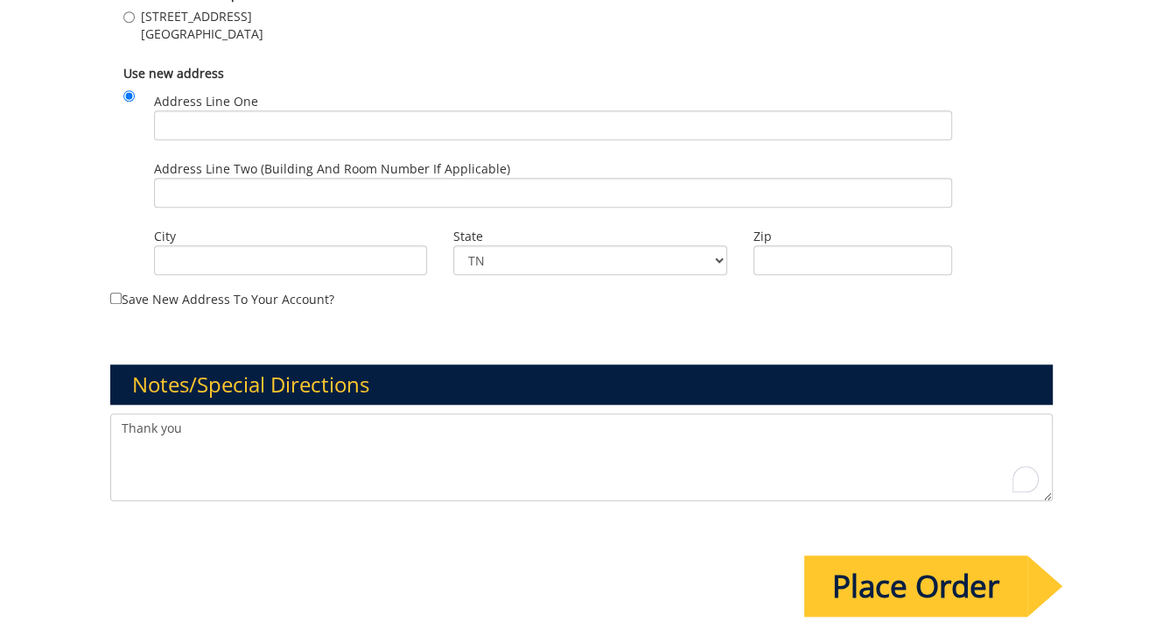
scroll to position [1138, 0]
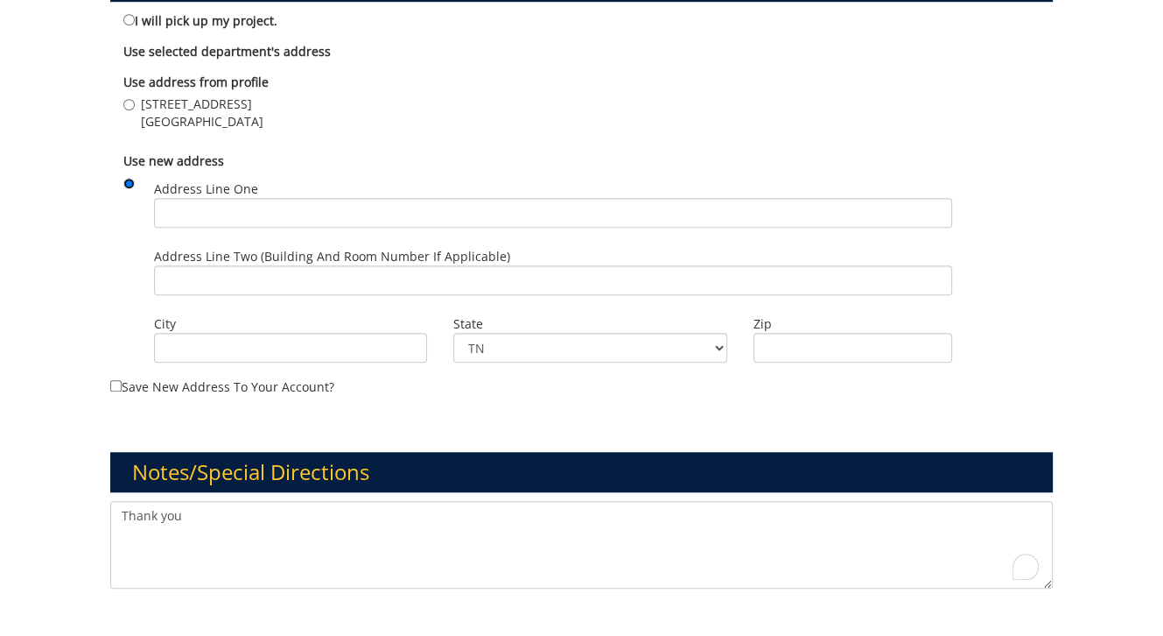
click at [130, 183] on input "radio" at bounding box center [128, 183] width 11 height 11
click at [130, 180] on input "radio" at bounding box center [128, 183] width 11 height 11
click at [193, 214] on input "Address Line One" at bounding box center [553, 213] width 798 height 30
type input "ETSU Geosceinces"
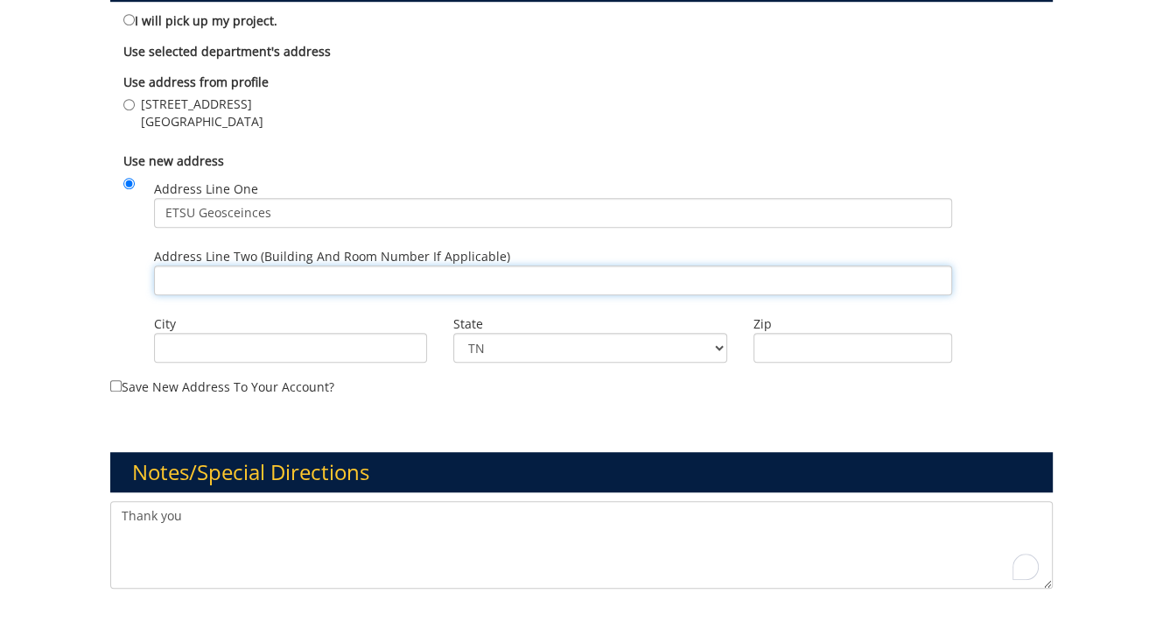
click at [208, 268] on input "Address Line Two (Building and Room Number if applicable)" at bounding box center [553, 280] width 798 height 30
type input "Ross Hall Room 307"
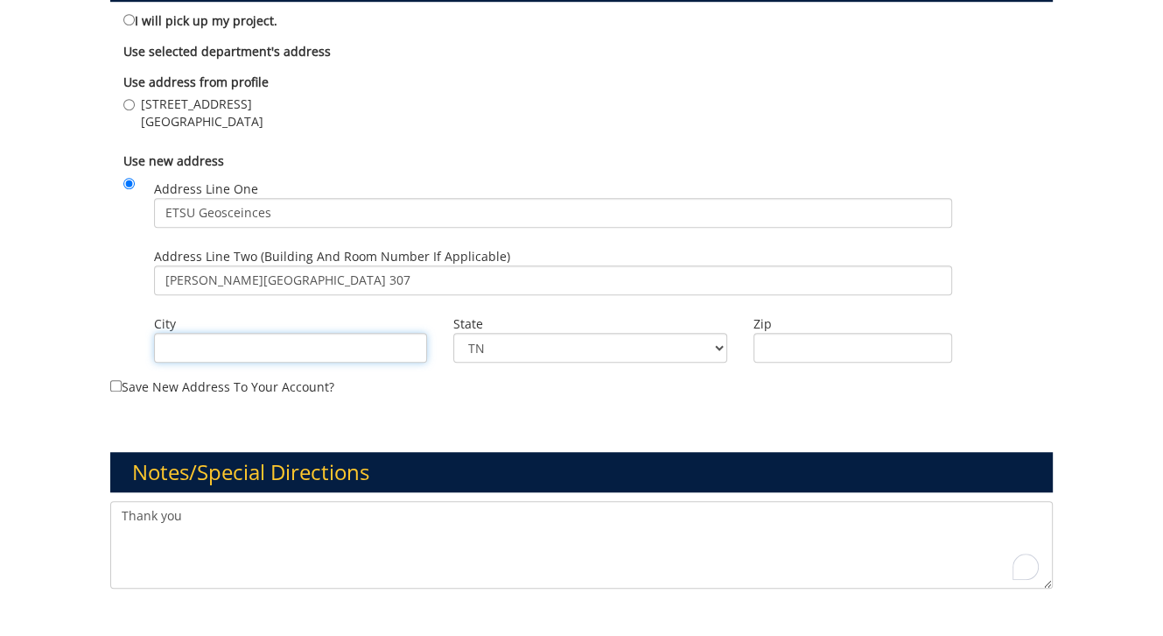
click at [266, 347] on input "City" at bounding box center [291, 348] width 274 height 30
type input "Johnson CIty"
click at [784, 341] on input "Zip" at bounding box center [853, 348] width 199 height 30
type input "37614"
click at [130, 102] on input "325 Treasure Lane Johnson City , TN 37614" at bounding box center [128, 104] width 11 height 11
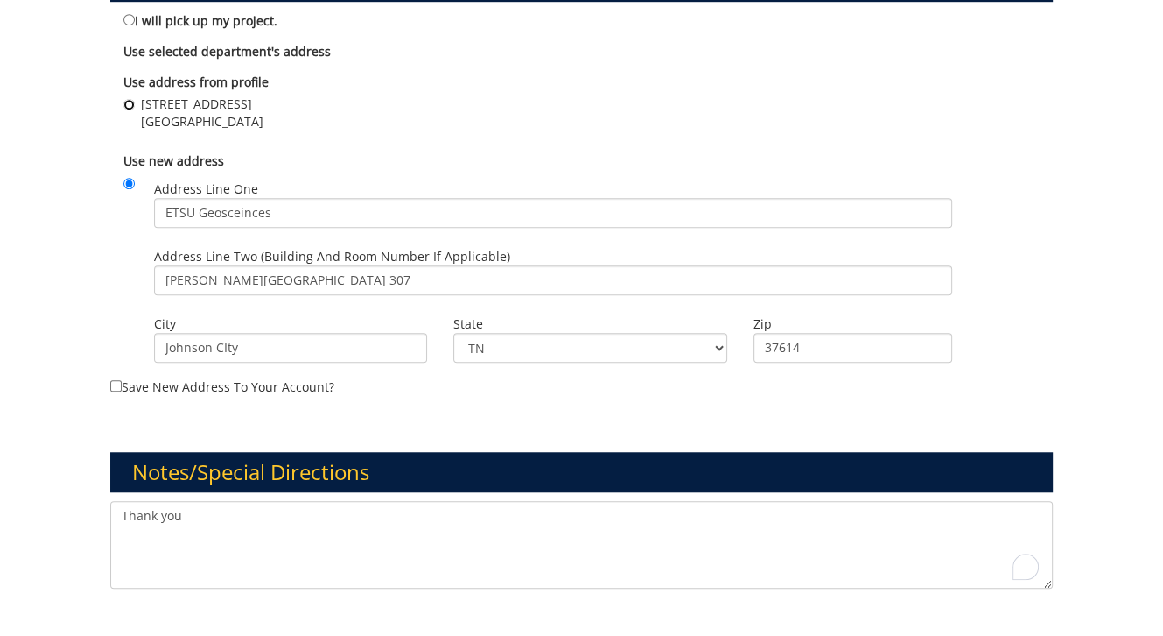
radio input "true"
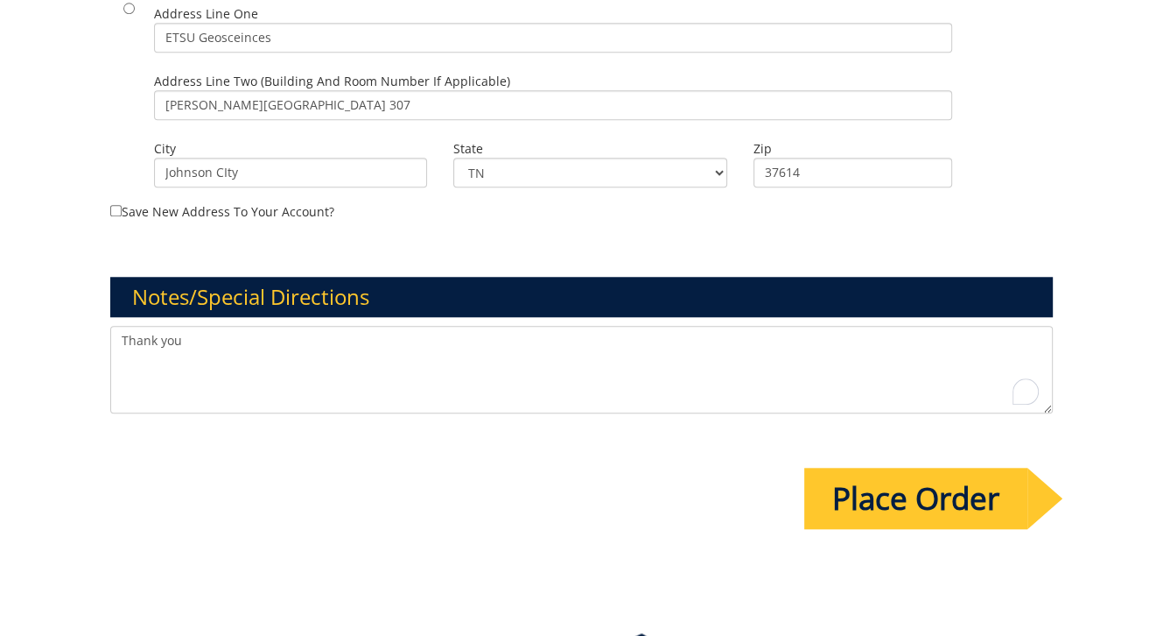
click at [924, 510] on input "Place Order" at bounding box center [916, 497] width 223 height 61
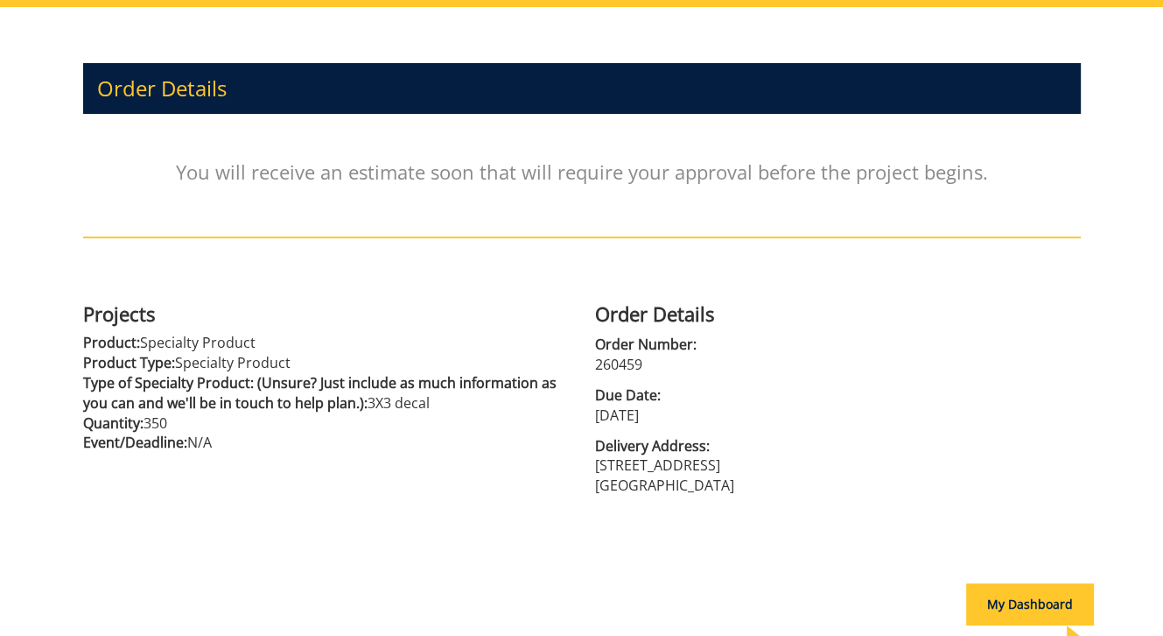
scroll to position [263, 0]
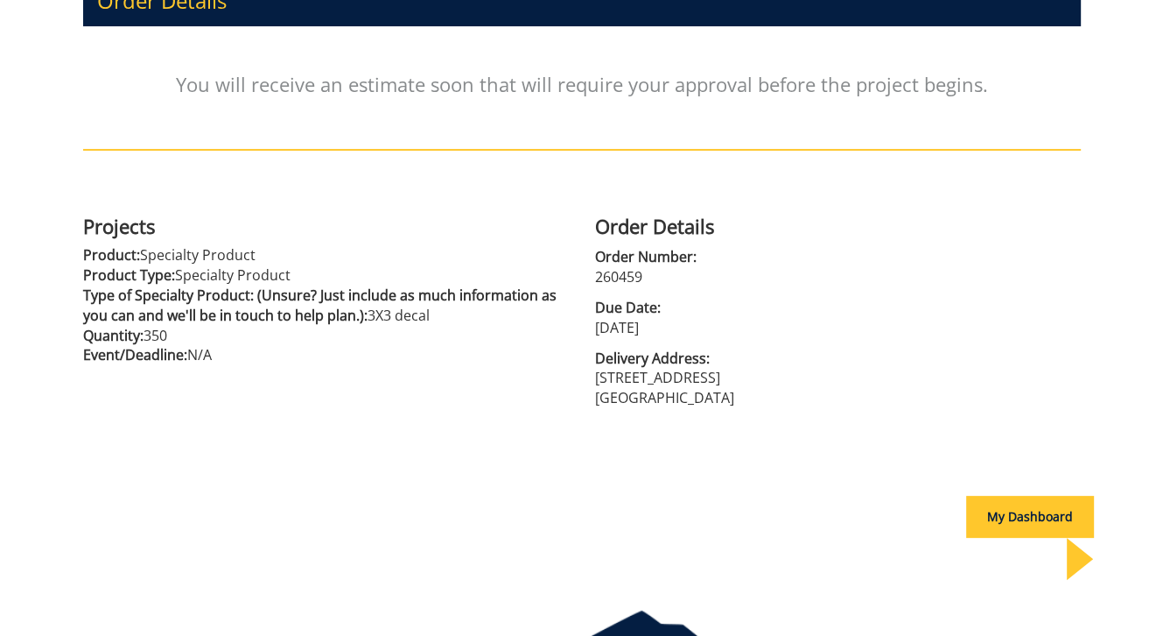
drag, startPoint x: 378, startPoint y: 498, endPoint x: 399, endPoint y: 482, distance: 26.3
click at [378, 498] on div "Order Details You will receive an estimate soon that will require your approval…" at bounding box center [582, 249] width 1024 height 660
